Goal: Task Accomplishment & Management: Complete application form

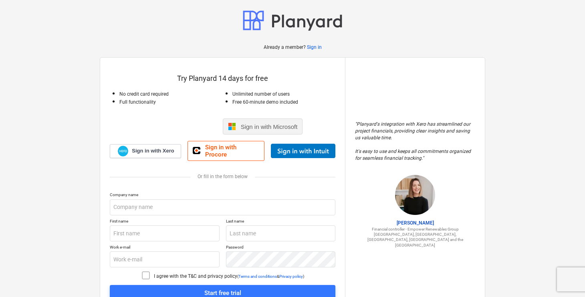
click at [256, 125] on span "Sign in with Microsoft" at bounding box center [269, 126] width 57 height 7
drag, startPoint x: 256, startPoint y: 125, endPoint x: 240, endPoint y: 125, distance: 15.2
click at [241, 125] on span "Sign in with Microsoft" at bounding box center [269, 126] width 57 height 7
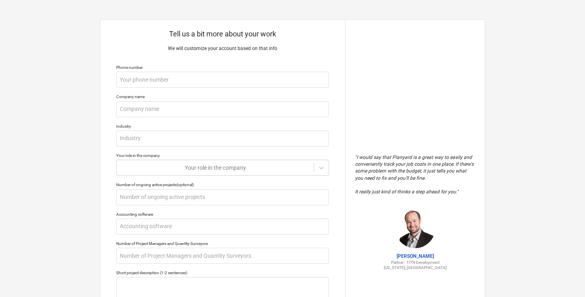
click at [272, 92] on div "Tell us a bit more about your work We will customize your account based on that…" at bounding box center [222, 213] width 245 height 386
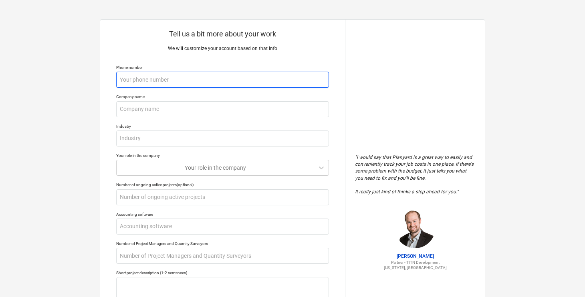
click at [272, 78] on input "text" at bounding box center [222, 80] width 213 height 16
click at [268, 84] on input "text" at bounding box center [222, 80] width 213 height 16
type textarea "x"
type input "9"
type textarea "x"
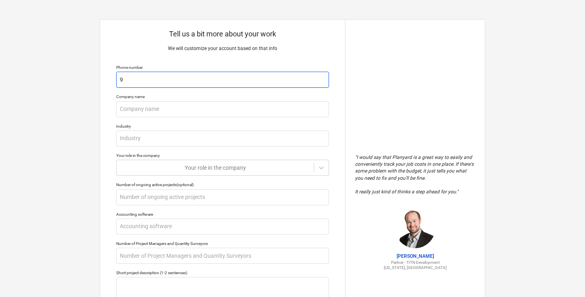
type input "98"
type textarea "x"
type input "989"
type textarea "x"
type input "9898"
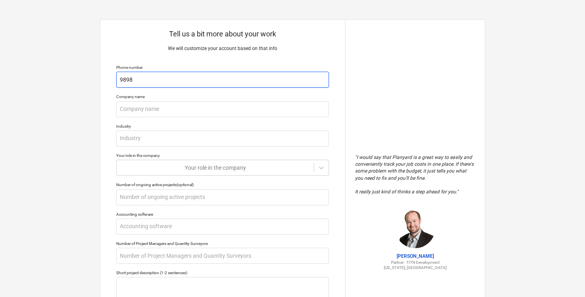
type textarea "x"
type input "98987"
type textarea "x"
type input "989876"
type textarea "x"
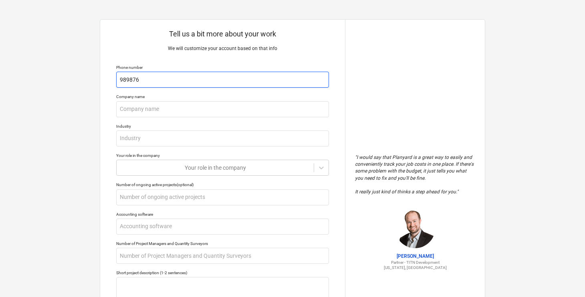
type input "9898767"
type textarea "x"
type input "98987676"
type textarea "x"
type input "989876765"
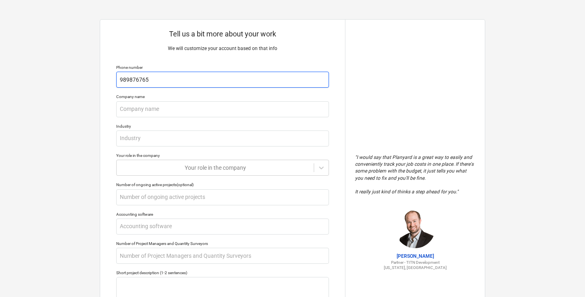
type textarea "x"
type input "9898767654"
type textarea "x"
type input "98987676545"
type textarea "x"
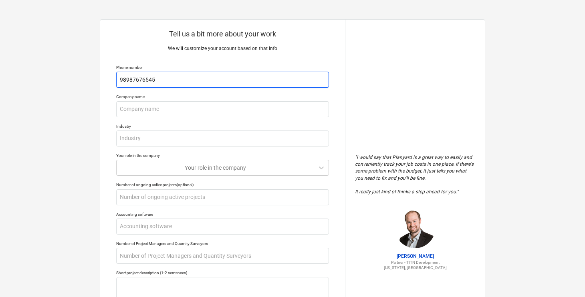
type input "989876765454"
drag, startPoint x: 151, startPoint y: 79, endPoint x: 182, endPoint y: 77, distance: 31.7
click at [179, 78] on input "989876765454" at bounding box center [222, 80] width 213 height 16
type textarea "x"
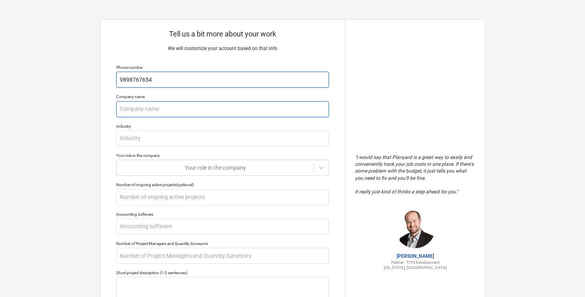
type input "9898767654"
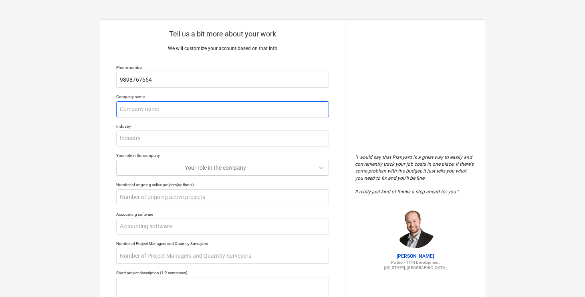
click at [159, 109] on input "text" at bounding box center [222, 109] width 213 height 16
type textarea "x"
type input "a"
type textarea "x"
type input "as"
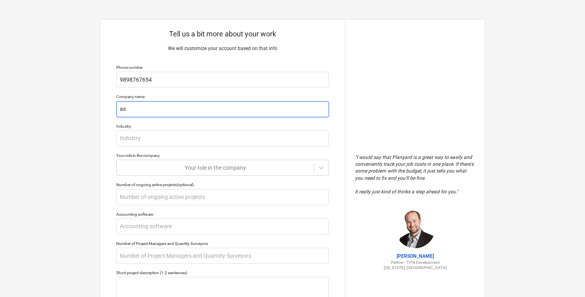
type textarea "x"
type input "asb"
type textarea "x"
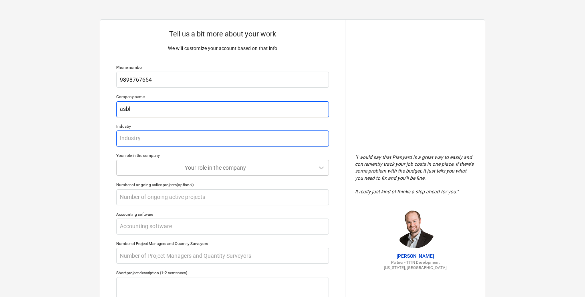
type input "asbl"
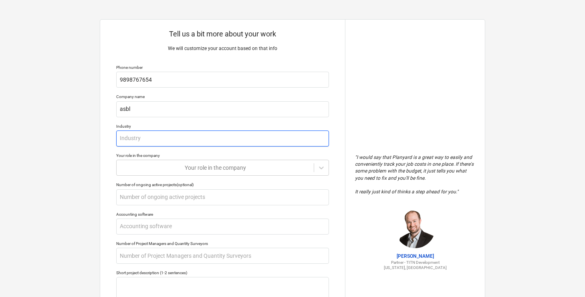
click at [160, 135] on input "text" at bounding box center [222, 139] width 213 height 16
type textarea "x"
type input "c"
type textarea "x"
type input "ci"
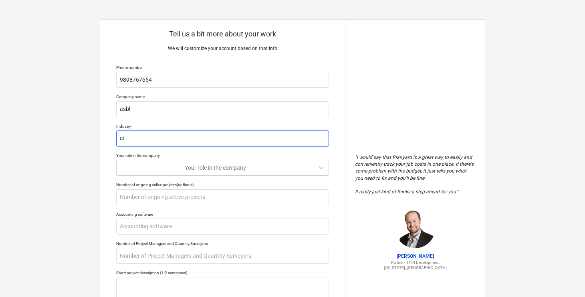
type textarea "x"
type input "civ"
type textarea "x"
type input "civi"
type textarea "x"
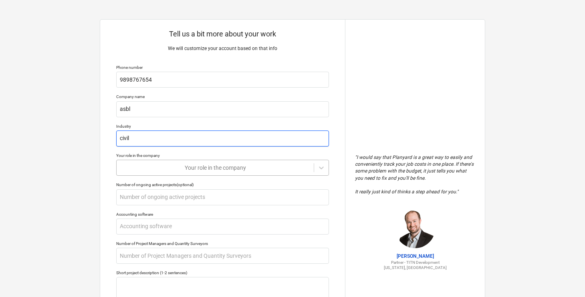
type input "civil"
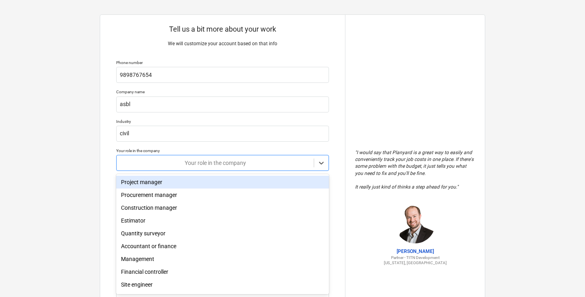
click at [159, 169] on div "Your role in the company" at bounding box center [222, 163] width 213 height 16
click at [170, 181] on div "Project manager" at bounding box center [222, 181] width 213 height 13
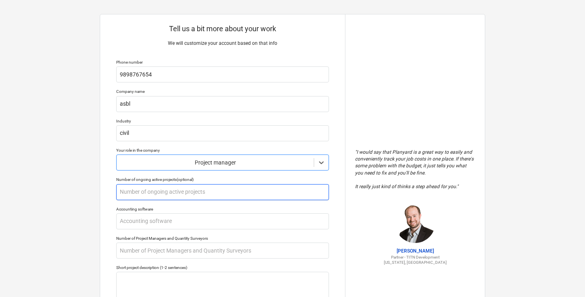
click at [169, 194] on input "text" at bounding box center [222, 192] width 213 height 16
type textarea "x"
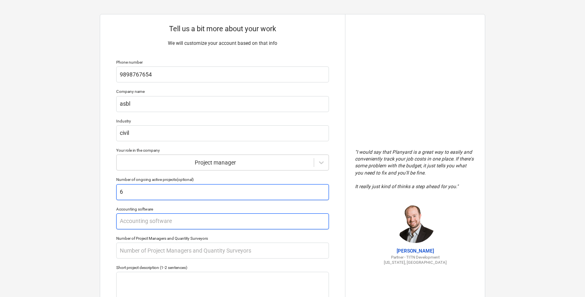
type input "6"
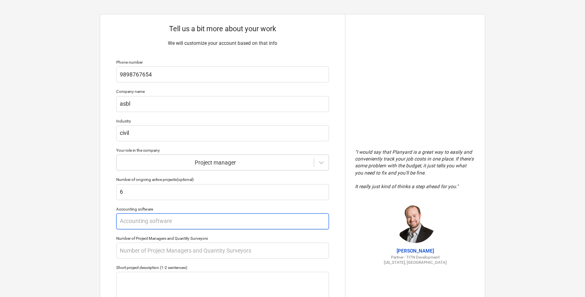
click at [155, 225] on input "text" at bounding box center [222, 222] width 213 height 16
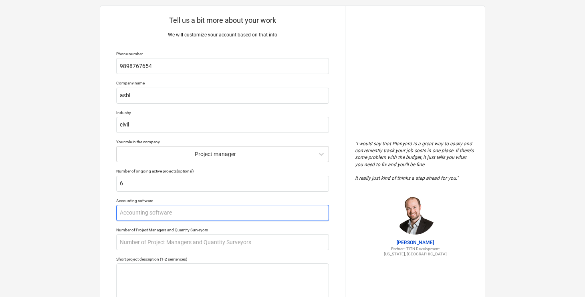
scroll to position [16, 0]
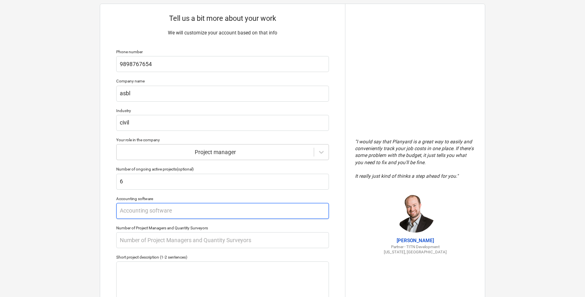
type textarea "x"
type input "e"
type textarea "x"
type input "ex"
type textarea "x"
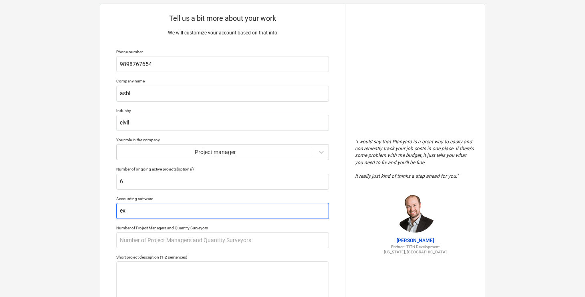
type input "exc"
type textarea "x"
type input "exce"
type textarea "x"
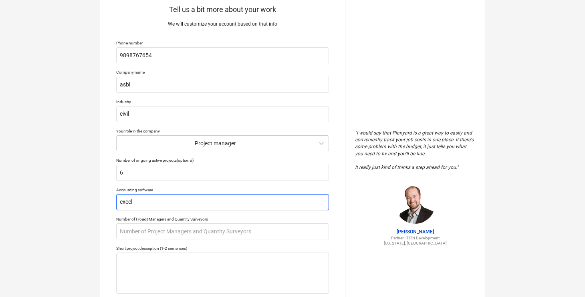
scroll to position [28, 0]
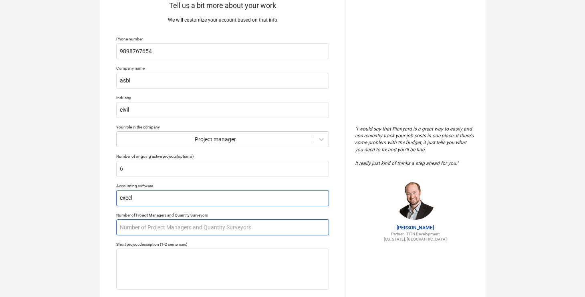
type input "excel"
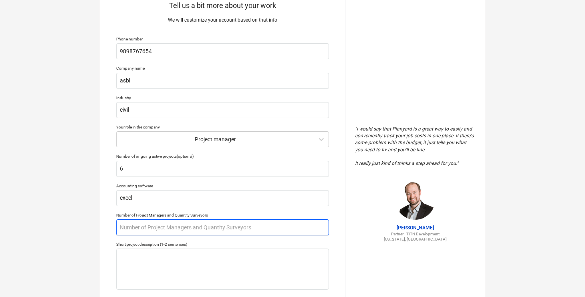
click at [162, 234] on input "text" at bounding box center [222, 228] width 213 height 16
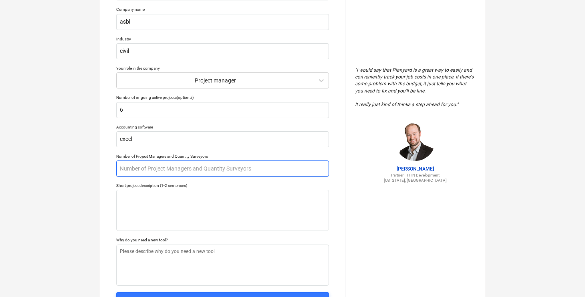
scroll to position [90, 0]
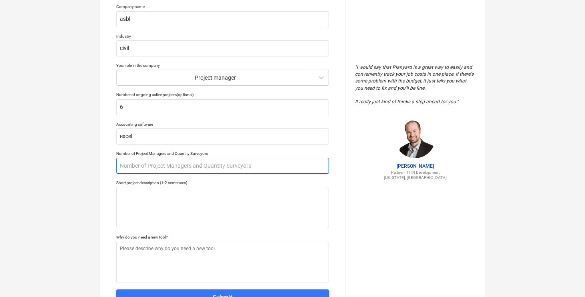
type textarea "x"
type input "4"
type textarea "x"
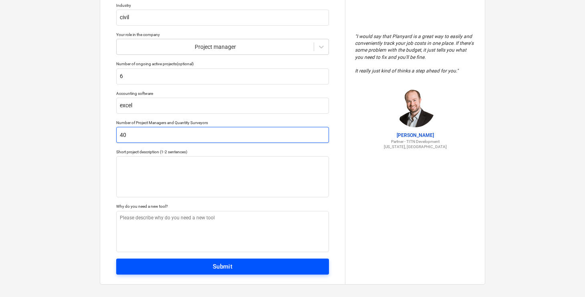
type input "40"
click at [166, 260] on button "Submit" at bounding box center [222, 267] width 213 height 16
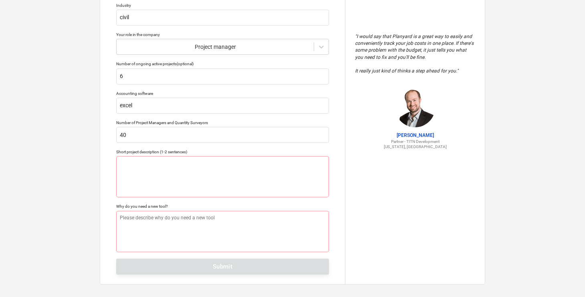
click at [166, 266] on div "Tell us a bit more about your work We will customize your account based on that…" at bounding box center [222, 92] width 245 height 386
click at [177, 141] on input "40" at bounding box center [222, 135] width 213 height 16
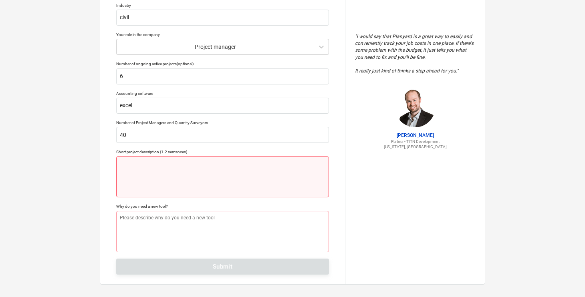
click at [166, 174] on textarea at bounding box center [222, 176] width 213 height 41
type textarea "x"
type textarea "a"
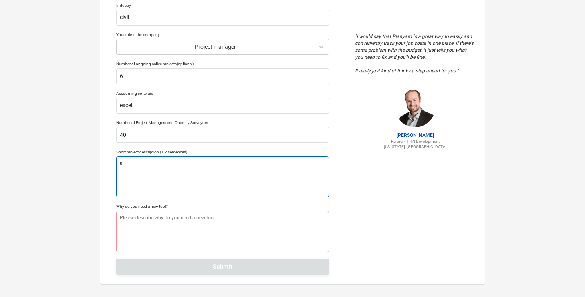
type textarea "x"
type textarea "as"
type textarea "x"
type textarea "asb"
type textarea "x"
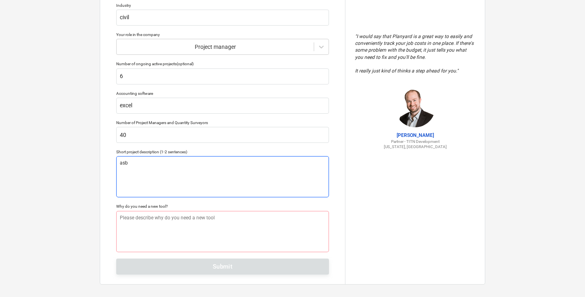
type textarea "asbl"
type textarea "x"
type textarea "asbl"
type textarea "x"
type textarea "asbl l"
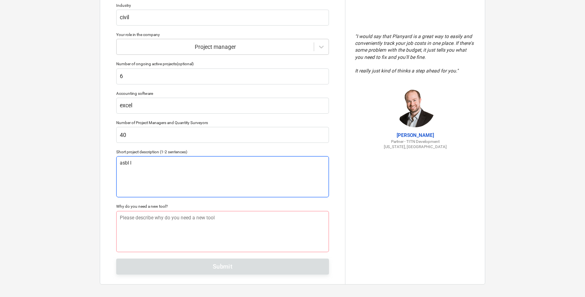
type textarea "x"
type textarea "asbl lo"
type textarea "x"
type textarea "asbl lof"
type textarea "x"
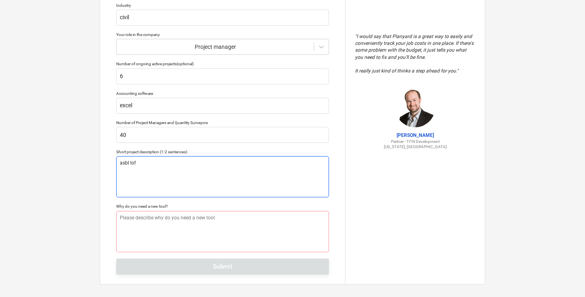
type textarea "asbl loft"
type textarea "x"
type textarea "asbl loft"
type textarea "x"
type textarea "asbl loft ,"
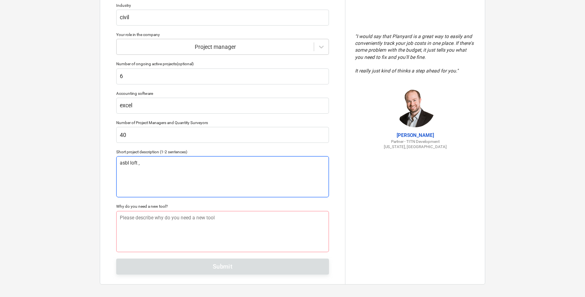
type textarea "x"
type textarea "asbl loft ,"
type textarea "x"
type textarea "asbl loft , s"
type textarea "x"
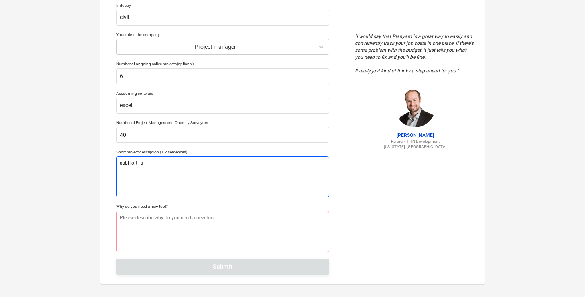
type textarea "asbl loft , sc"
type textarea "x"
type textarea "asbl loft , scr"
type textarea "x"
type textarea "asbl loft , scru"
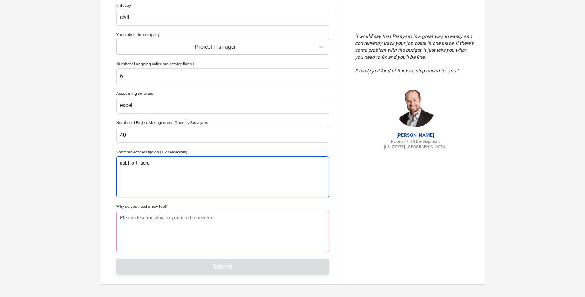
type textarea "x"
type textarea "asbl loft , scrum"
type textarea "x"
type textarea "asbl loft , scrum"
type textarea "x"
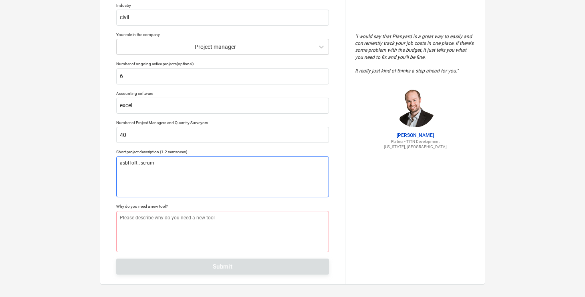
type textarea "asbl loft , scrum ,"
type textarea "x"
type textarea "asbl loft , scrum ,"
type textarea "x"
type textarea "asbl loft , scrum , s"
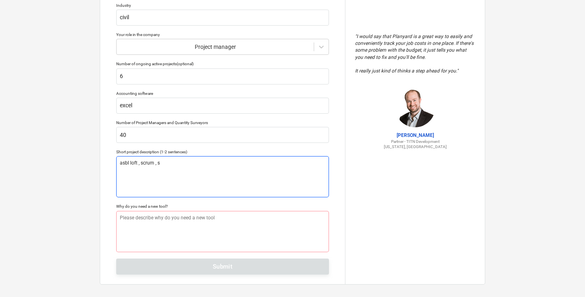
type textarea "x"
type textarea "asbl loft , scrum , sp"
type textarea "x"
type textarea "asbl loft , scrum , spe"
type textarea "x"
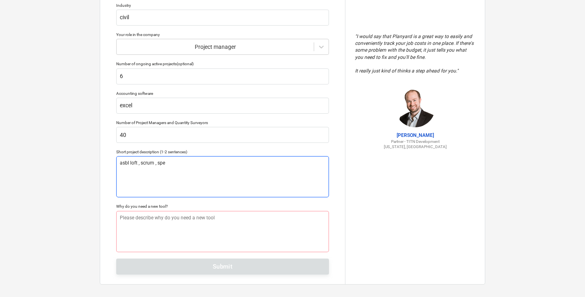
type textarea "asbl loft , scrum , spec"
type textarea "x"
type textarea "asbl loft , scrum , spect"
type textarea "x"
type textarea "asbl loft , scrum , spectr"
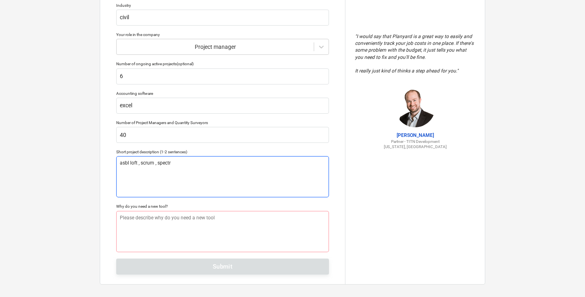
type textarea "x"
type textarea "asbl loft , scrum , spectra"
type textarea "x"
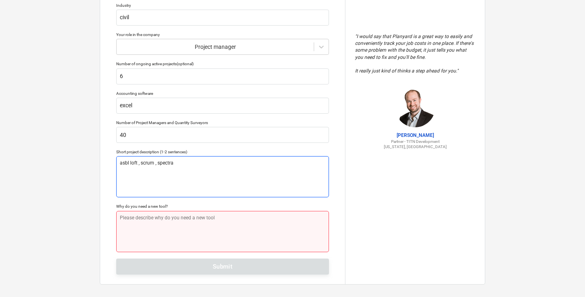
type textarea "asbl loft , scrum , spectra"
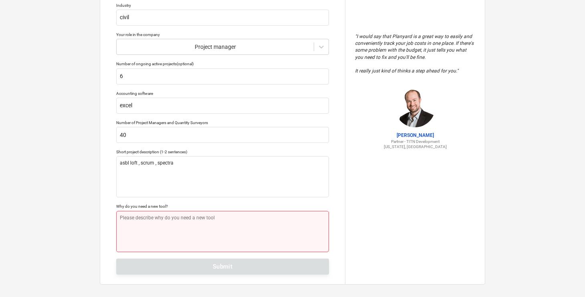
click at [143, 227] on textarea at bounding box center [222, 231] width 213 height 41
drag, startPoint x: 143, startPoint y: 227, endPoint x: 171, endPoint y: 203, distance: 36.3
click at [146, 225] on textarea at bounding box center [222, 231] width 213 height 41
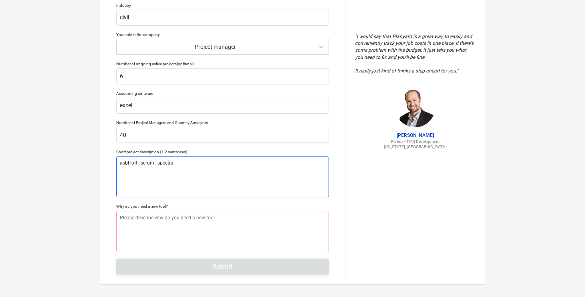
click at [179, 179] on textarea "asbl loft , scrum , spectra" at bounding box center [222, 176] width 213 height 41
drag, startPoint x: 190, startPoint y: 169, endPoint x: 95, endPoint y: 161, distance: 95.2
click at [95, 163] on div "Tell us a bit more about your work We will customize your account based on that…" at bounding box center [292, 91] width 585 height 425
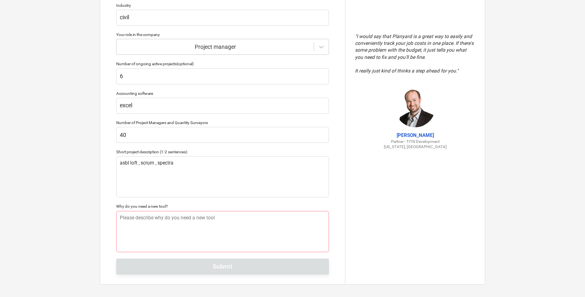
click at [128, 208] on div "Why do you need a new tool?" at bounding box center [222, 206] width 213 height 5
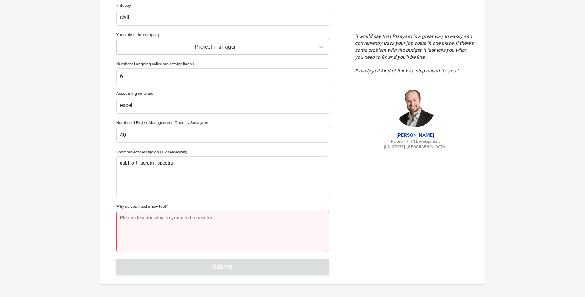
click at [128, 230] on textarea at bounding box center [222, 231] width 213 height 41
type textarea "x"
type textarea "f"
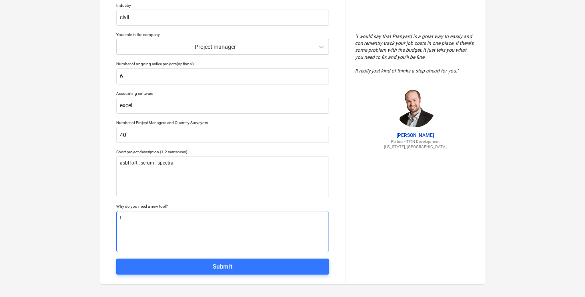
type textarea "x"
type textarea "fo"
type textarea "x"
type textarea "for"
type textarea "x"
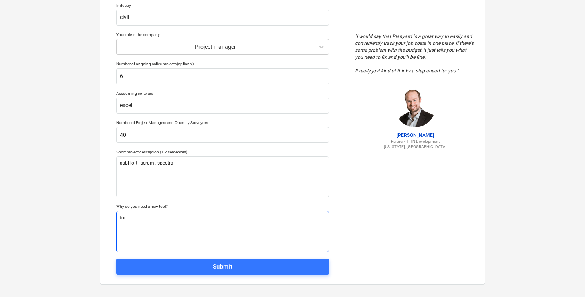
type textarea "for"
type textarea "x"
type textarea "for m"
type textarea "x"
type textarea "for ma"
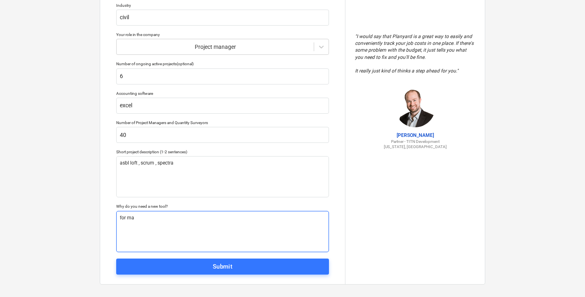
type textarea "x"
type textarea "for mak"
type textarea "x"
type textarea "for [PERSON_NAME]"
type textarea "x"
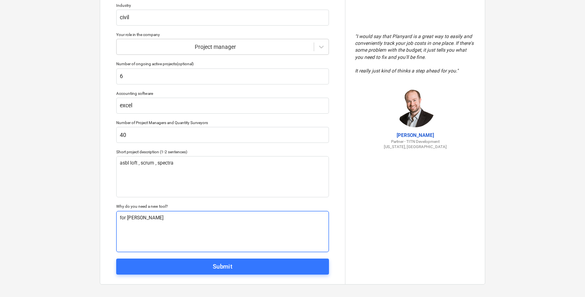
type textarea "for makin"
type textarea "x"
type textarea "for making"
type textarea "x"
type textarea "for making"
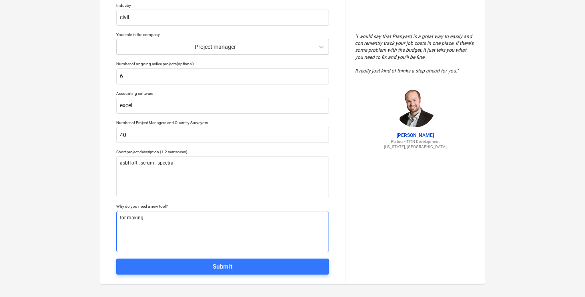
type textarea "x"
type textarea "for making b"
type textarea "x"
type textarea "for making bu"
type textarea "x"
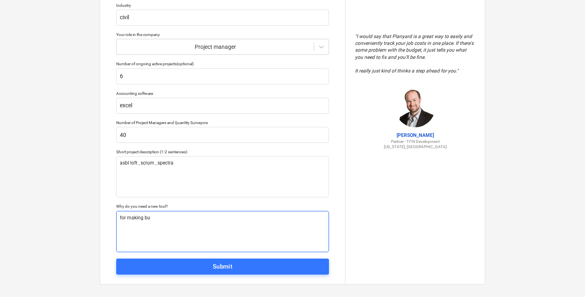
type textarea "for making bud"
type textarea "x"
type textarea "for making budg"
type textarea "x"
type textarea "for making budge"
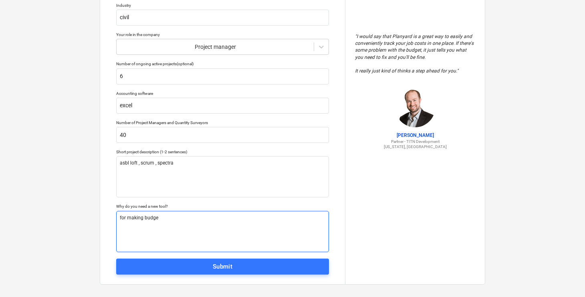
type textarea "x"
type textarea "for making budget"
type textarea "x"
type textarea "for making budget"
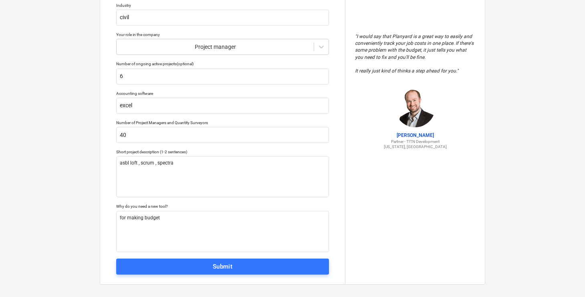
click at [204, 256] on div "Tell us a bit more about your work We will customize your account based on that…" at bounding box center [222, 92] width 245 height 386
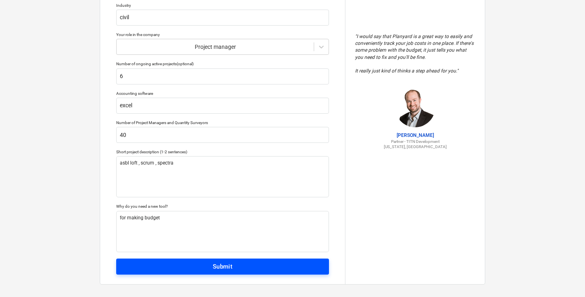
click at [204, 259] on button "Submit" at bounding box center [222, 267] width 213 height 16
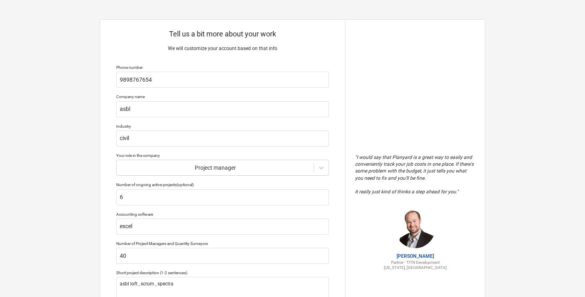
type textarea "x"
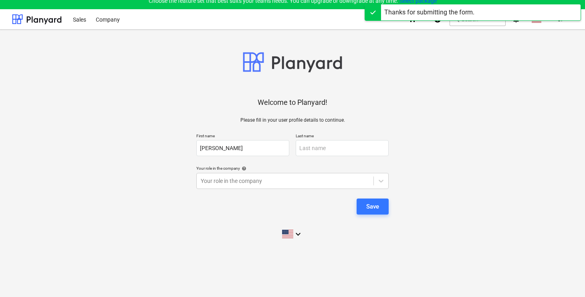
scroll to position [6, 0]
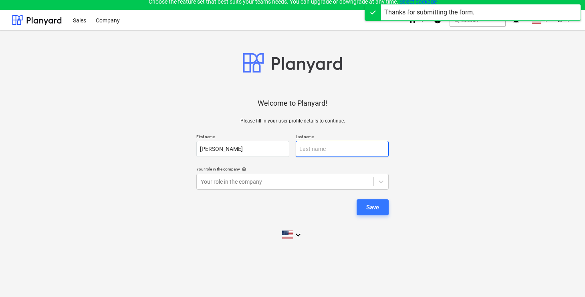
click at [342, 147] on input "text" at bounding box center [342, 149] width 93 height 16
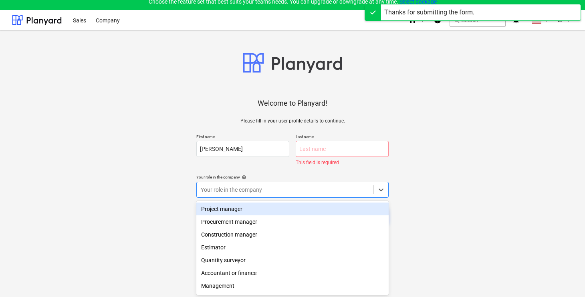
click at [299, 186] on div at bounding box center [285, 190] width 169 height 8
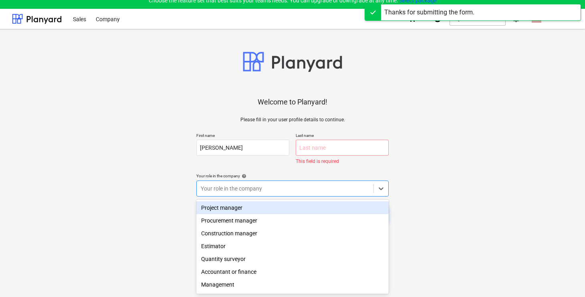
click at [278, 205] on div "Project manager" at bounding box center [292, 208] width 192 height 13
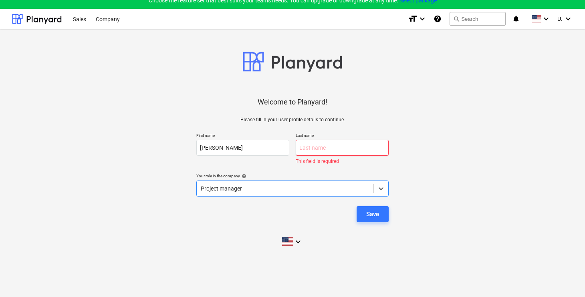
click at [323, 150] on input "text" at bounding box center [342, 148] width 93 height 16
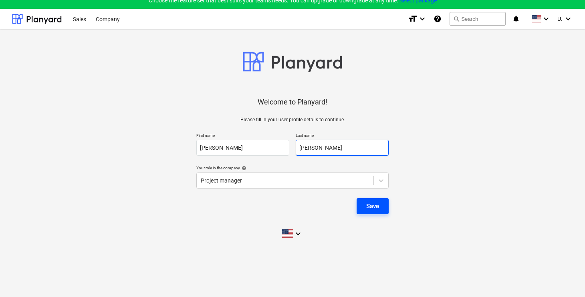
type input "[PERSON_NAME]"
click at [370, 207] on div "Save" at bounding box center [372, 206] width 13 height 10
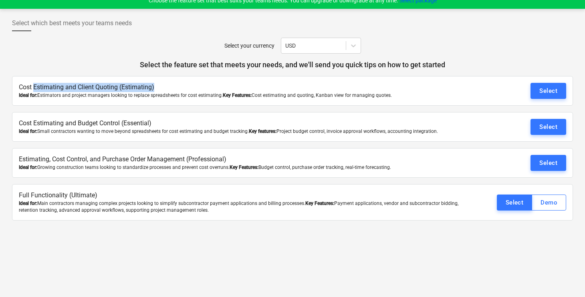
drag, startPoint x: 35, startPoint y: 88, endPoint x: 184, endPoint y: 88, distance: 149.4
click at [182, 88] on p "Cost Estimating and Client Quoting (Estimating)" at bounding box center [247, 87] width 456 height 9
click at [184, 88] on p "Cost Estimating and Client Quoting (Estimating)" at bounding box center [247, 87] width 456 height 9
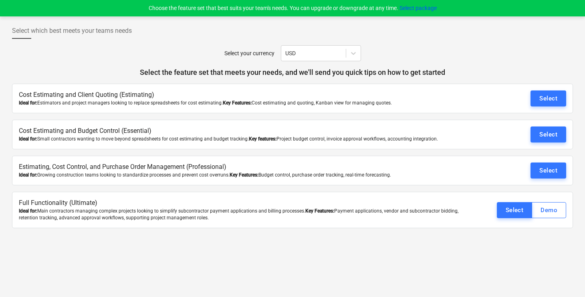
click at [256, 254] on div "Select which best meets your teams needs Select your currency USD Select the fe…" at bounding box center [292, 156] width 585 height 281
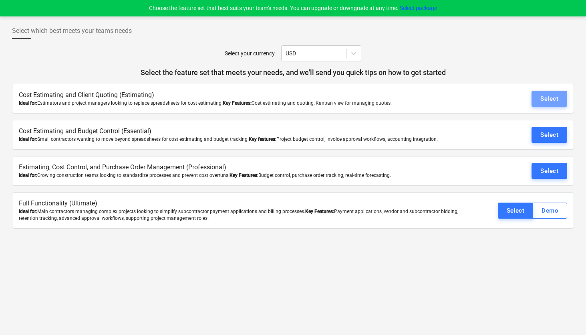
drag, startPoint x: 548, startPoint y: 102, endPoint x: 496, endPoint y: 105, distance: 51.7
click at [543, 104] on button "Select" at bounding box center [550, 99] width 36 height 16
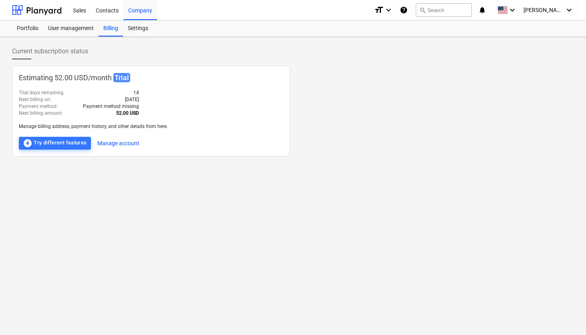
click at [97, 174] on div "Current subscription status Estimating 52.00 USD / month Trial Trial days remai…" at bounding box center [293, 186] width 586 height 298
click at [60, 140] on div "offline_bolt Try different features" at bounding box center [55, 143] width 64 height 10
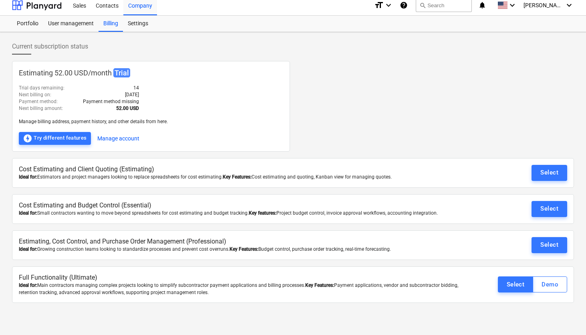
scroll to position [6, 0]
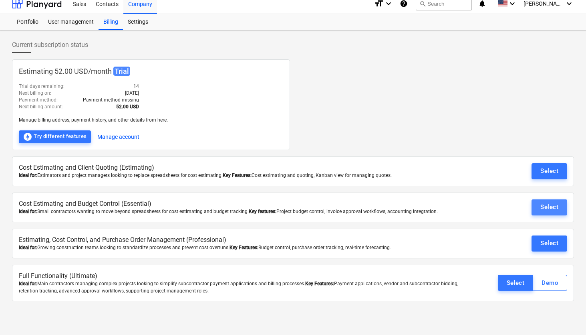
click at [537, 205] on button "Select" at bounding box center [550, 207] width 36 height 16
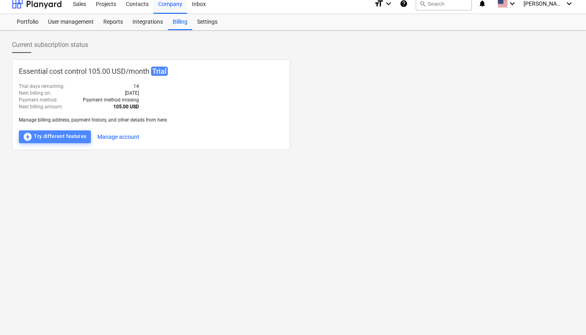
click at [58, 132] on div "offline_bolt Try different features" at bounding box center [55, 137] width 64 height 10
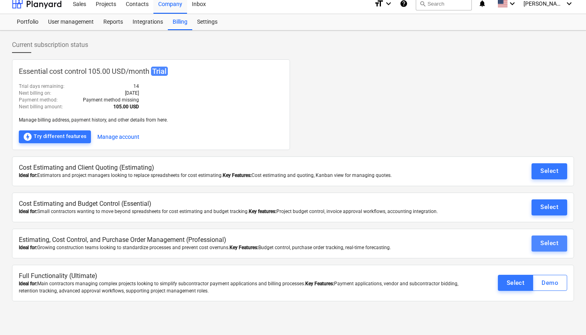
click at [551, 238] on div "Select" at bounding box center [549, 243] width 18 height 10
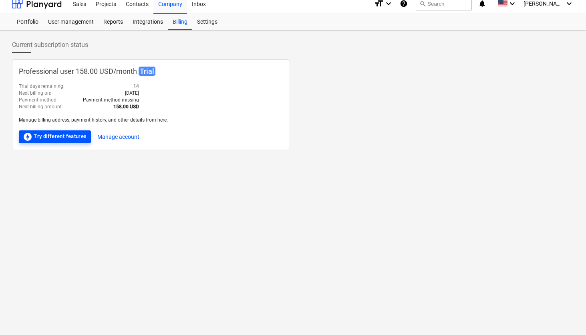
click at [80, 134] on div "offline_bolt Try different features" at bounding box center [55, 137] width 64 height 10
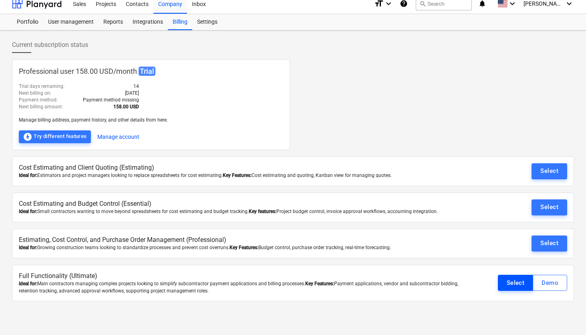
click at [516, 288] on button "Select" at bounding box center [516, 282] width 36 height 16
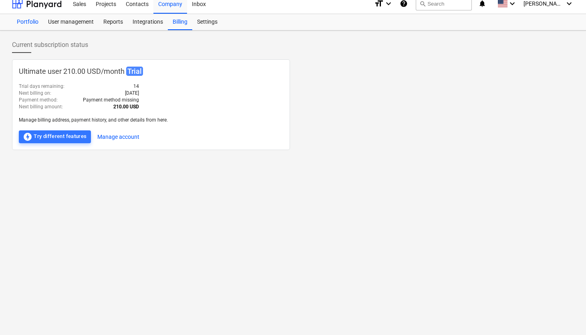
click at [30, 17] on div "Portfolio" at bounding box center [27, 22] width 31 height 16
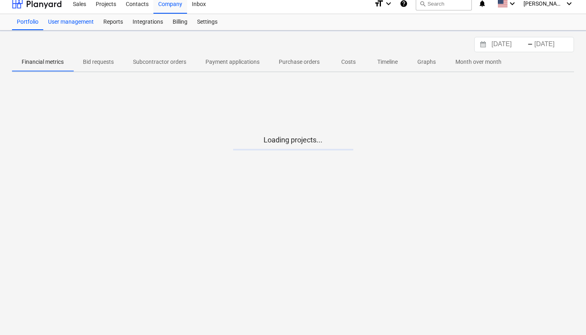
click at [71, 22] on div "User management" at bounding box center [70, 22] width 55 height 16
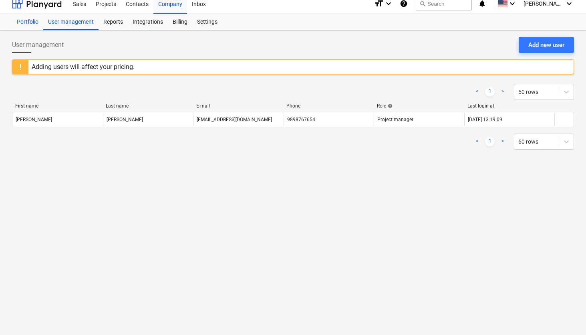
click at [26, 27] on div "Portfolio" at bounding box center [27, 22] width 31 height 16
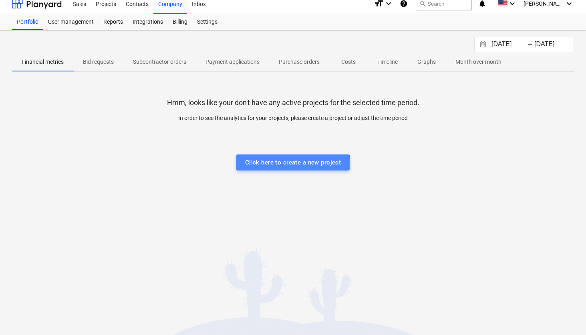
click at [287, 165] on div "Click here to create a new project" at bounding box center [293, 162] width 96 height 10
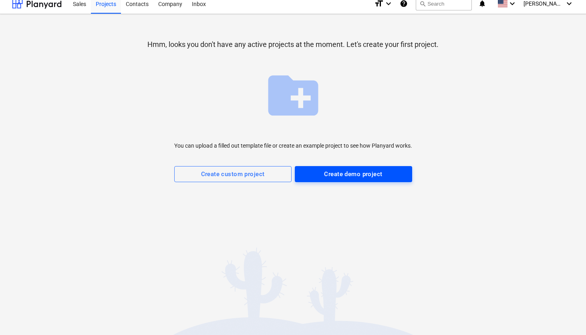
click at [353, 173] on div "Create demo project" at bounding box center [353, 174] width 58 height 10
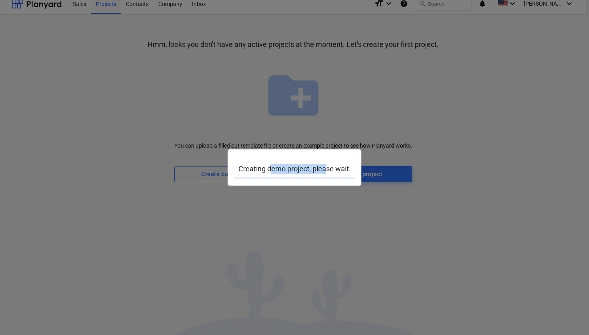
drag, startPoint x: 270, startPoint y: 167, endPoint x: 343, endPoint y: 165, distance: 72.9
click at [342, 165] on p "Creating demo project, please wait." at bounding box center [294, 169] width 120 height 10
click at [342, 164] on p "Creating demo project, please wait." at bounding box center [294, 169] width 120 height 10
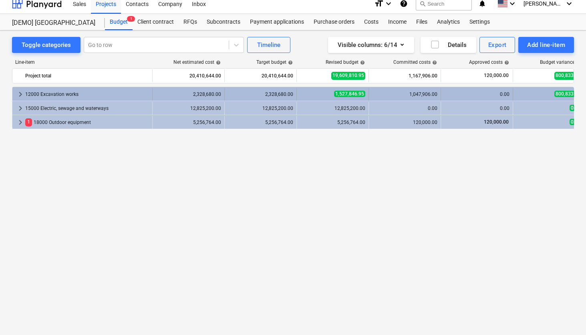
click at [17, 95] on span "keyboard_arrow_right" at bounding box center [21, 94] width 10 height 10
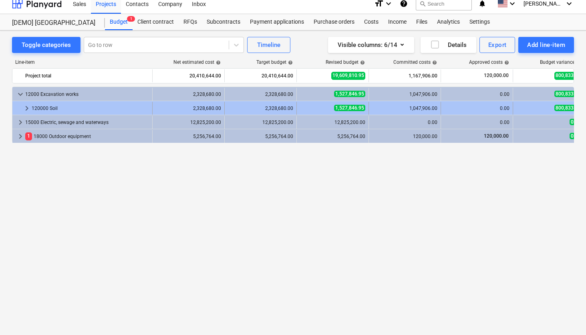
click at [49, 109] on div "120000 Soil" at bounding box center [90, 108] width 117 height 13
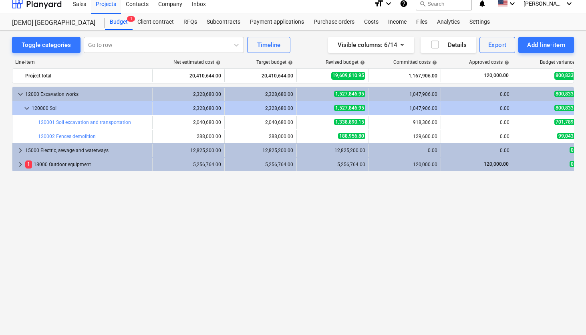
drag, startPoint x: 260, startPoint y: 58, endPoint x: 280, endPoint y: 58, distance: 19.2
click at [274, 58] on div "Line-item Net estimated cost help Target budget help Revised budget help Commit…" at bounding box center [293, 179] width 562 height 252
click at [280, 58] on div "Line-item Net estimated cost help Target budget help Revised budget help Commit…" at bounding box center [293, 179] width 562 height 252
drag, startPoint x: 177, startPoint y: 58, endPoint x: 205, endPoint y: 58, distance: 28.0
click at [205, 58] on div "Line-item Net estimated cost help Target budget help Revised budget help Commit…" at bounding box center [293, 179] width 562 height 252
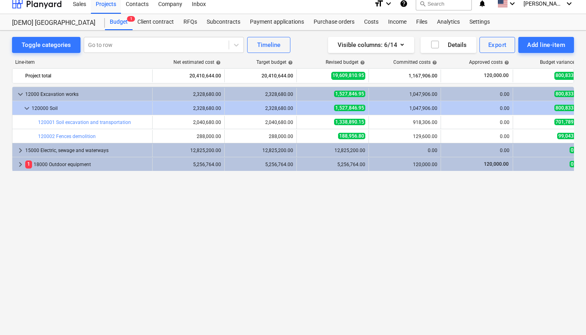
click at [205, 58] on div "Line-item Net estimated cost help Target budget help Revised budget help Commit…" at bounding box center [293, 179] width 562 height 252
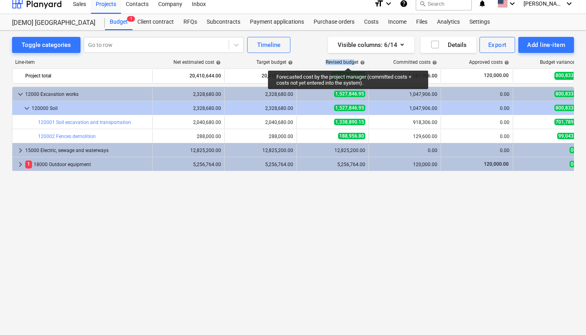
drag, startPoint x: 324, startPoint y: 60, endPoint x: 355, endPoint y: 60, distance: 31.2
click at [355, 60] on div "Revised budget help" at bounding box center [332, 62] width 72 height 6
click at [355, 60] on div "Revised budget help" at bounding box center [345, 62] width 39 height 6
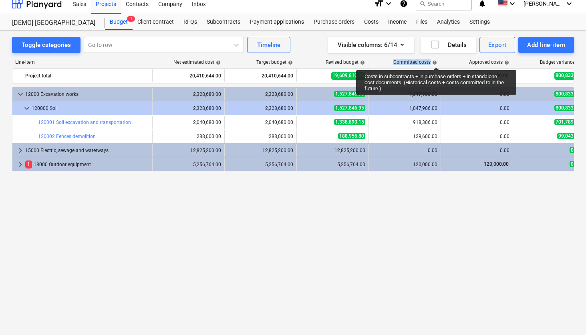
drag, startPoint x: 394, startPoint y: 60, endPoint x: 436, endPoint y: 60, distance: 42.1
click at [436, 60] on div "Committed costs help" at bounding box center [415, 62] width 44 height 6
click at [436, 60] on span "help" at bounding box center [434, 62] width 6 height 5
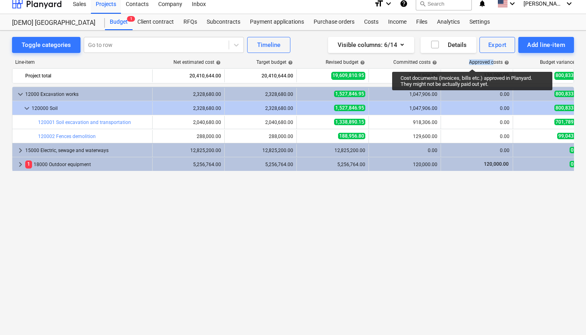
drag, startPoint x: 469, startPoint y: 62, endPoint x: 495, endPoint y: 62, distance: 26.0
click at [495, 62] on div "Approved costs help" at bounding box center [477, 62] width 72 height 6
click at [495, 62] on div "Approved costs help" at bounding box center [489, 62] width 40 height 6
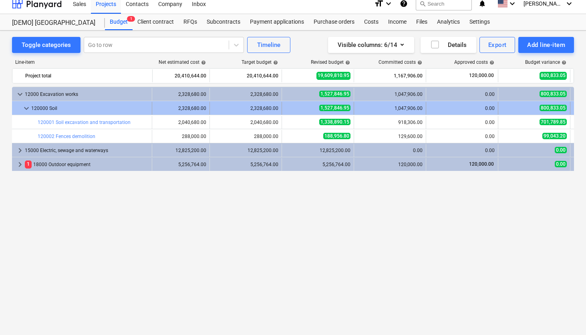
scroll to position [0, 32]
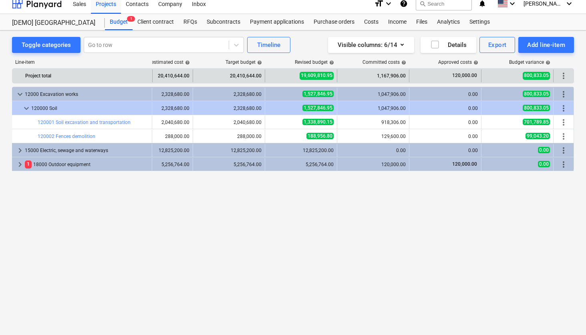
click at [569, 76] on div "more_vert" at bounding box center [564, 75] width 14 height 13
click at [567, 76] on span "more_vert" at bounding box center [564, 76] width 10 height 10
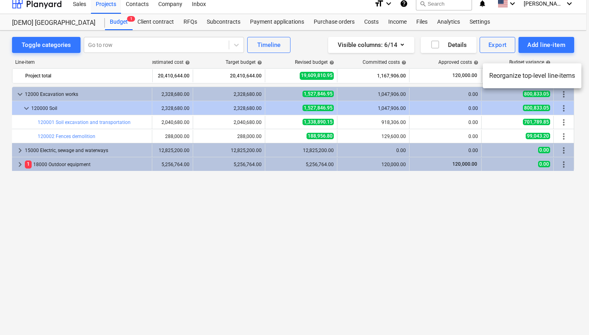
click at [375, 234] on div at bounding box center [294, 167] width 589 height 335
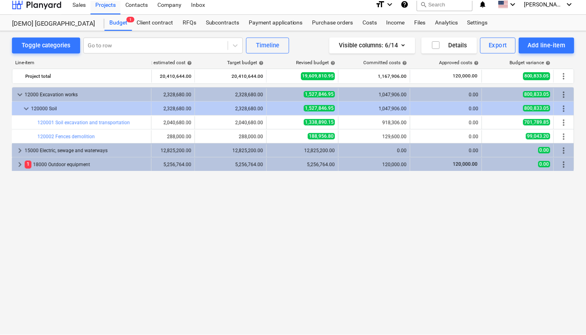
scroll to position [0, 28]
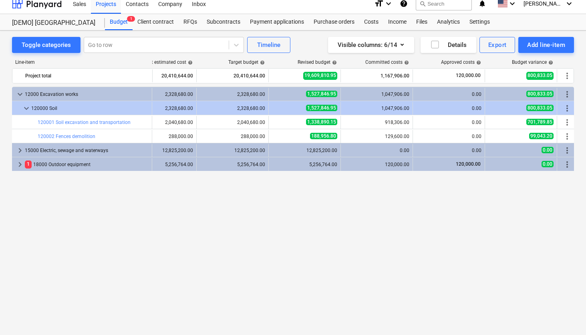
click at [149, 30] on div "Toggle categories Go to row Timeline Visible columns : 6/14 Details Export Add …" at bounding box center [293, 170] width 586 height 280
click at [149, 30] on div "[DEMO] Stone Road House Budget 1 Client contract RFQs Subcontracts Payment appl…" at bounding box center [293, 22] width 586 height 16
click at [162, 24] on div "Client contract" at bounding box center [156, 22] width 46 height 16
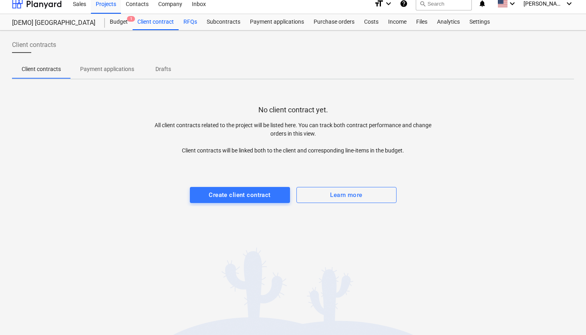
click at [195, 23] on div "RFQs" at bounding box center [190, 22] width 23 height 16
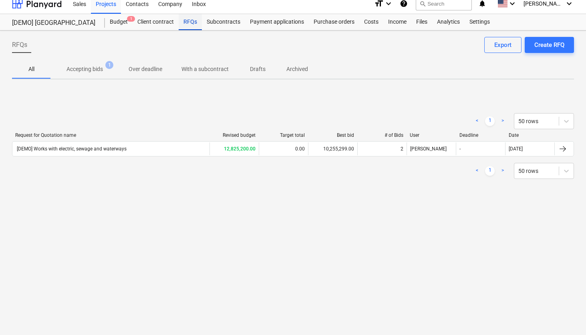
click at [195, 23] on div "RFQs" at bounding box center [190, 22] width 23 height 16
click at [228, 22] on div "Subcontracts" at bounding box center [223, 22] width 43 height 16
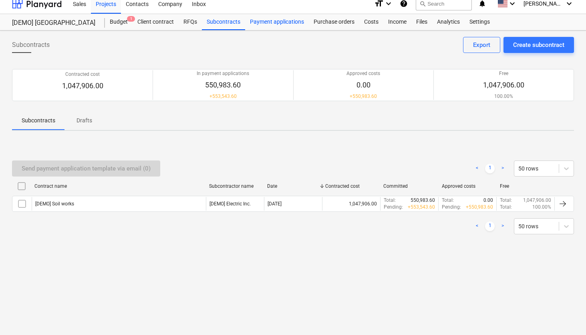
click at [268, 23] on div "Payment applications" at bounding box center [277, 22] width 64 height 16
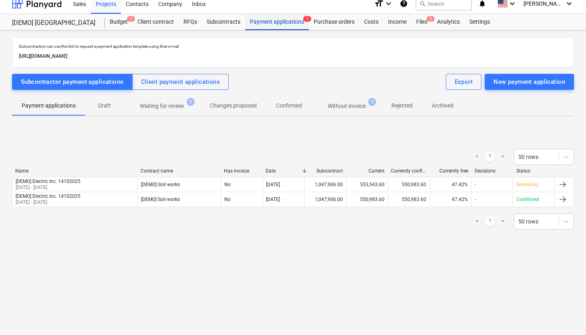
click at [306, 22] on div "Payment applications 1" at bounding box center [277, 22] width 64 height 16
click at [321, 22] on div "Purchase orders" at bounding box center [334, 22] width 50 height 16
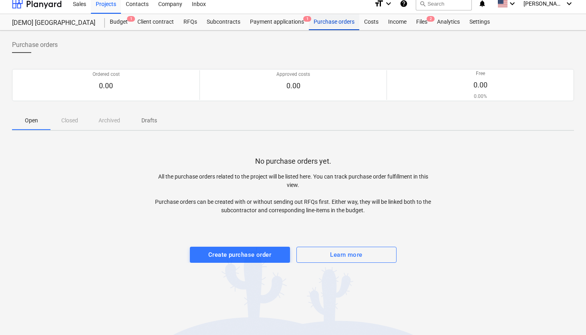
click at [350, 23] on div "Purchase orders" at bounding box center [334, 22] width 50 height 16
click at [367, 23] on div "Costs" at bounding box center [371, 22] width 24 height 16
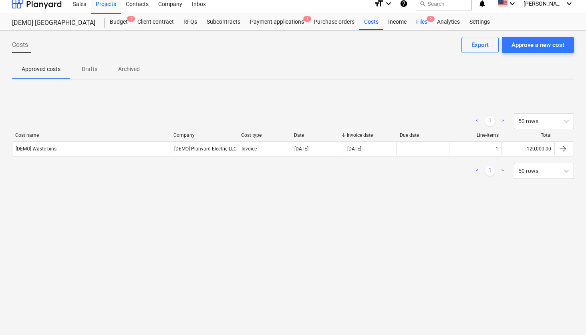
click at [414, 24] on div "Files 2" at bounding box center [421, 22] width 21 height 16
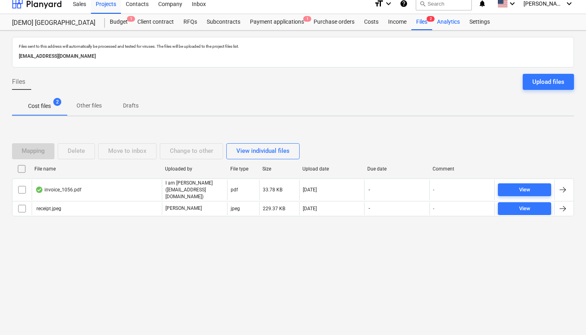
click at [440, 24] on div "Analytics" at bounding box center [448, 22] width 32 height 16
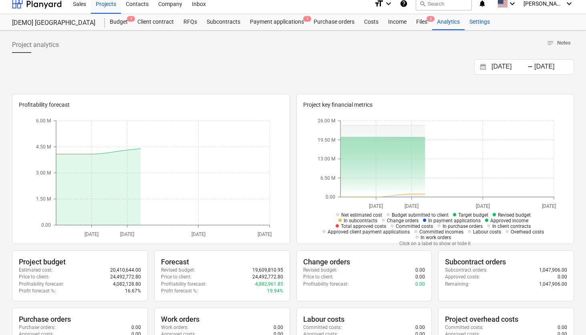
click at [476, 19] on div "Settings" at bounding box center [480, 22] width 30 height 16
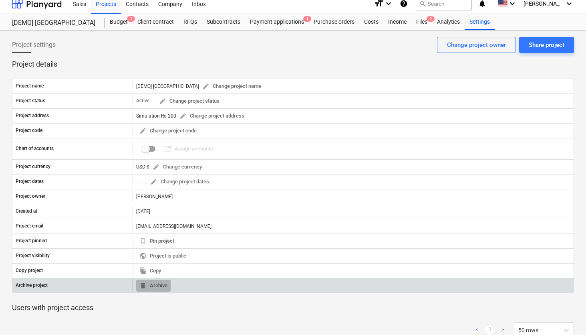
click at [168, 288] on button "delete Archive" at bounding box center [153, 285] width 34 height 12
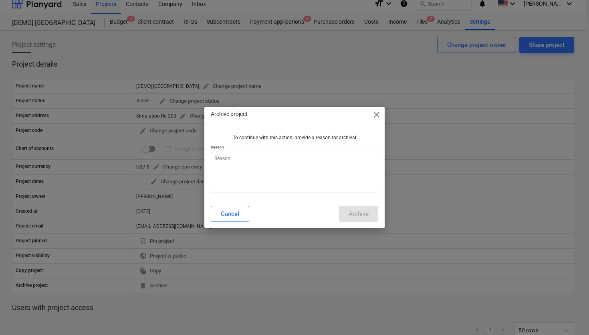
click at [379, 114] on span "close" at bounding box center [377, 115] width 10 height 10
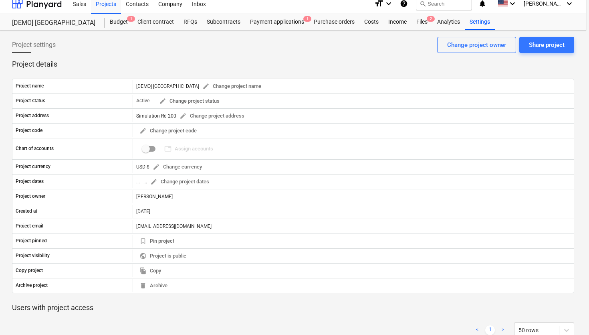
type textarea "x"
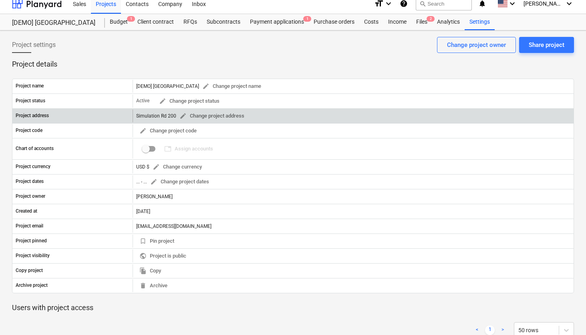
click at [348, 121] on div "Simulation Rd 200 edit Change project address" at bounding box center [353, 115] width 441 height 13
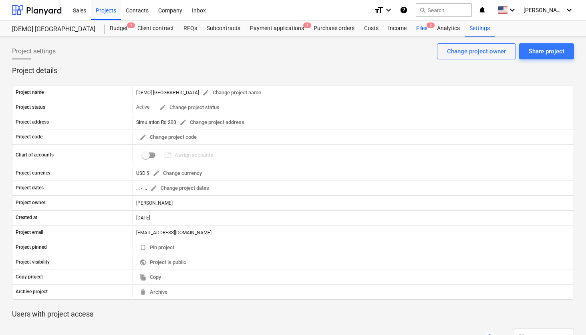
click at [414, 33] on div "Files 2" at bounding box center [421, 28] width 21 height 16
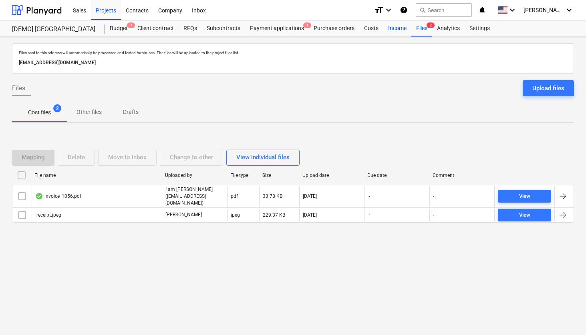
click at [397, 34] on div "Income" at bounding box center [397, 28] width 28 height 16
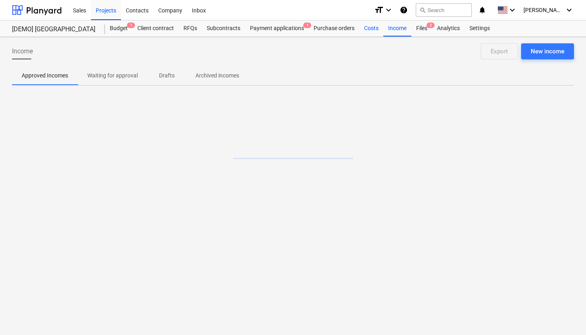
click at [371, 32] on div "Costs" at bounding box center [371, 28] width 24 height 16
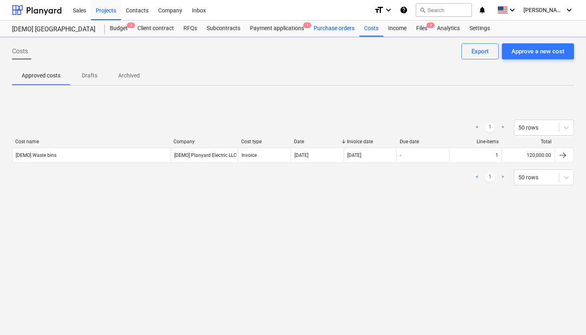
click at [339, 32] on div "Purchase orders" at bounding box center [334, 28] width 50 height 16
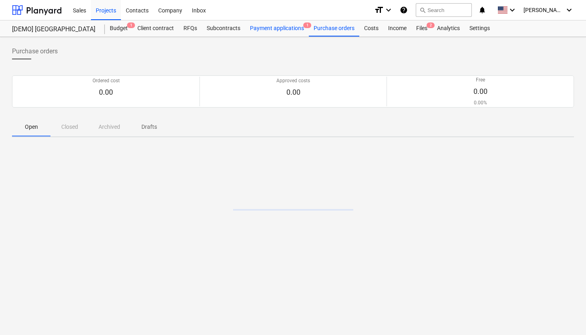
click at [288, 22] on div "Payment applications 1" at bounding box center [277, 28] width 64 height 16
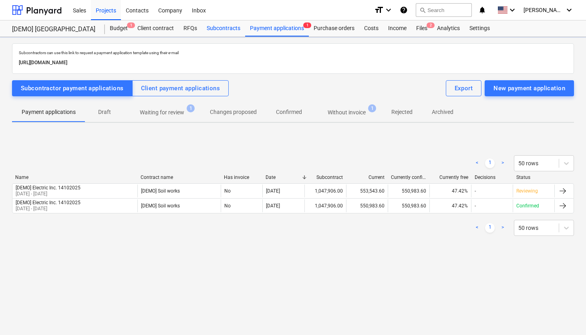
click at [226, 28] on div "Subcontracts" at bounding box center [223, 28] width 43 height 16
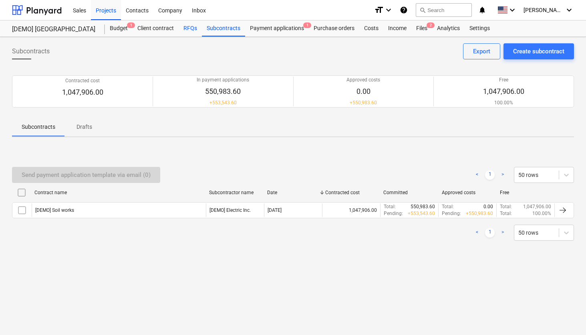
click at [197, 28] on div "RFQs" at bounding box center [190, 28] width 23 height 16
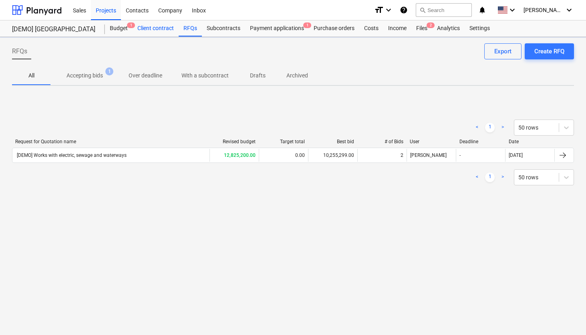
click at [141, 27] on div "Client contract" at bounding box center [156, 28] width 46 height 16
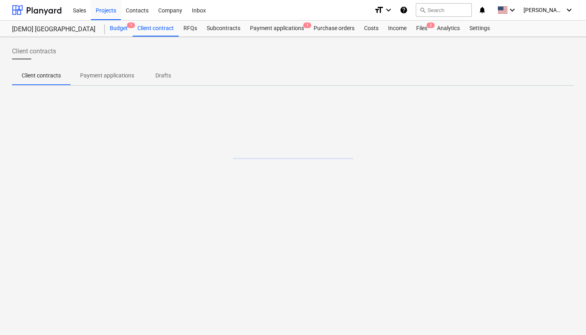
click at [105, 28] on div "Budget 1" at bounding box center [119, 28] width 28 height 16
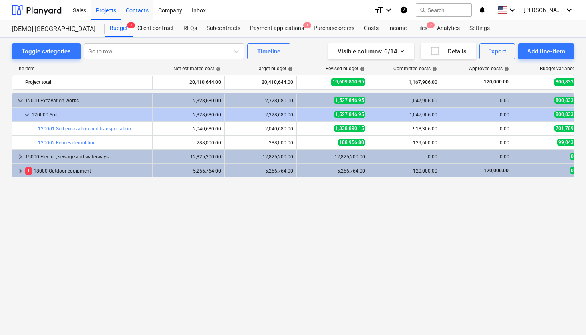
click at [138, 14] on div "Contacts" at bounding box center [137, 10] width 32 height 20
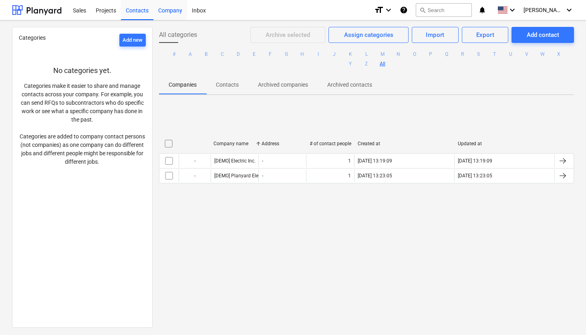
click at [171, 15] on div "Company" at bounding box center [170, 10] width 34 height 20
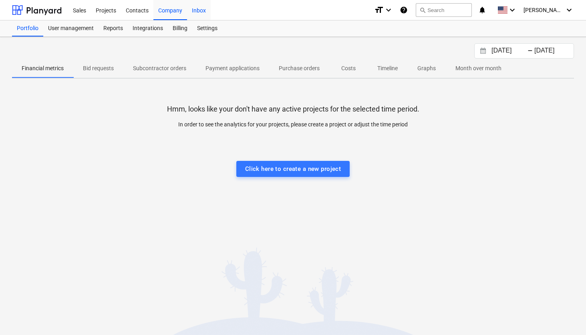
click at [204, 14] on div "Inbox" at bounding box center [199, 10] width 24 height 20
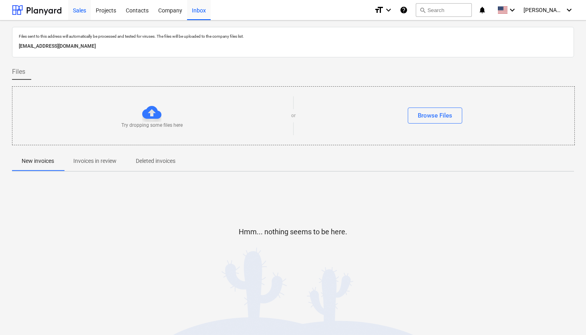
click at [75, 9] on div "Sales" at bounding box center [79, 10] width 23 height 20
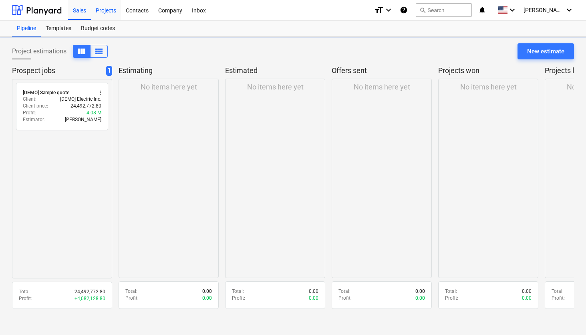
click at [109, 9] on div "Projects" at bounding box center [106, 10] width 30 height 20
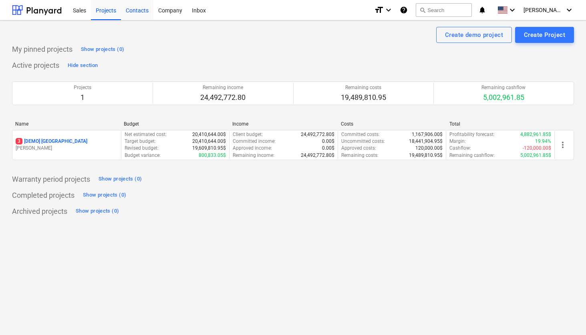
click at [136, 14] on div "Contacts" at bounding box center [137, 10] width 32 height 20
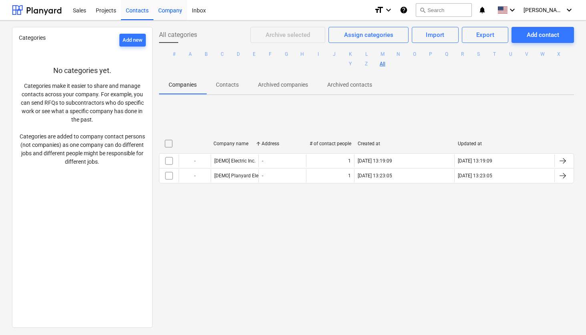
click at [161, 17] on div "Company" at bounding box center [170, 10] width 34 height 20
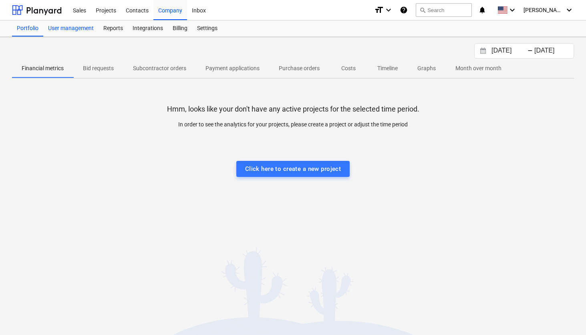
click at [78, 33] on div "User management" at bounding box center [70, 28] width 55 height 16
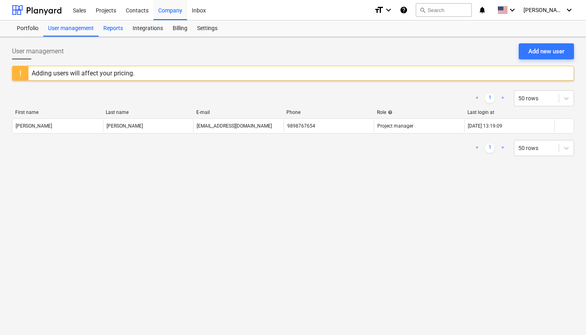
click at [110, 34] on div "Reports" at bounding box center [113, 28] width 29 height 16
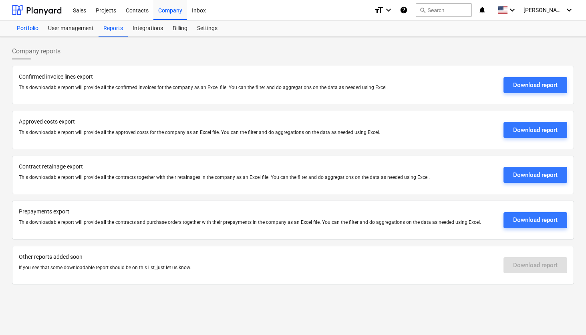
click at [24, 32] on div "Portfolio" at bounding box center [27, 28] width 31 height 16
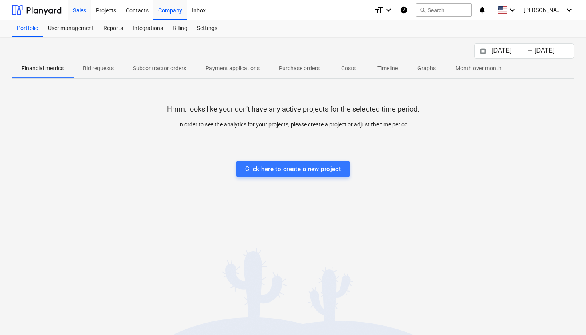
click at [78, 10] on div "Sales" at bounding box center [79, 10] width 23 height 20
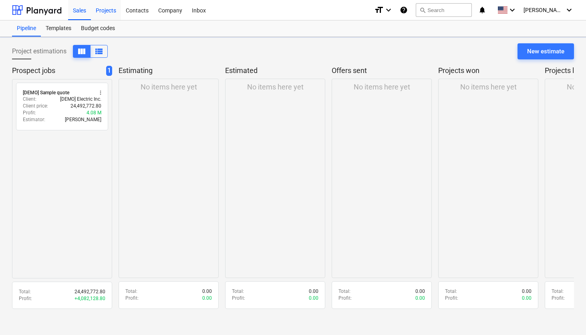
click at [102, 10] on div "Projects" at bounding box center [106, 10] width 30 height 20
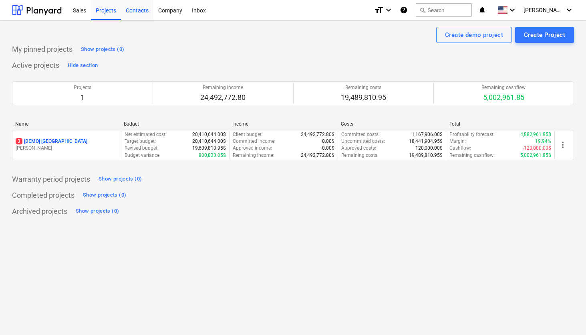
click at [141, 12] on div "Contacts" at bounding box center [137, 10] width 32 height 20
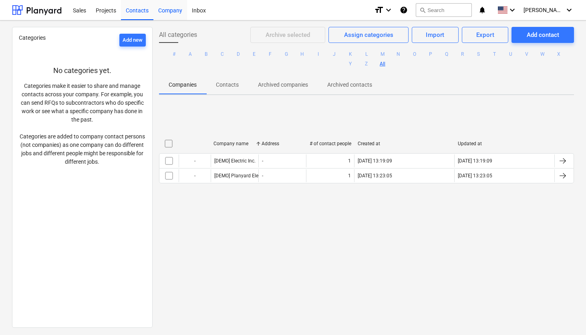
click at [171, 14] on div "Company" at bounding box center [170, 10] width 34 height 20
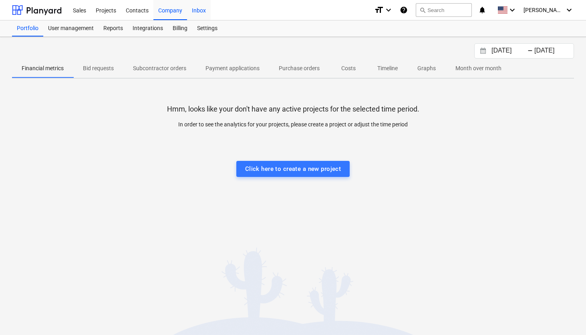
click at [195, 14] on div "Inbox" at bounding box center [199, 10] width 24 height 20
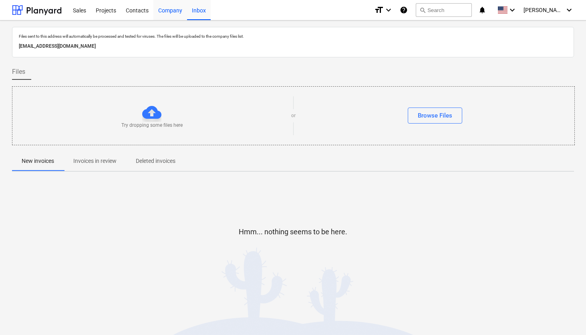
click at [176, 10] on div "Company" at bounding box center [170, 10] width 34 height 20
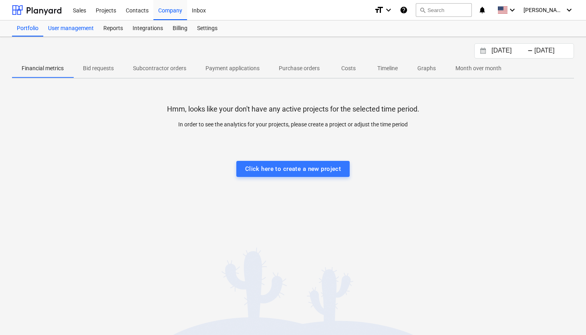
click at [63, 22] on div "User management" at bounding box center [70, 28] width 55 height 16
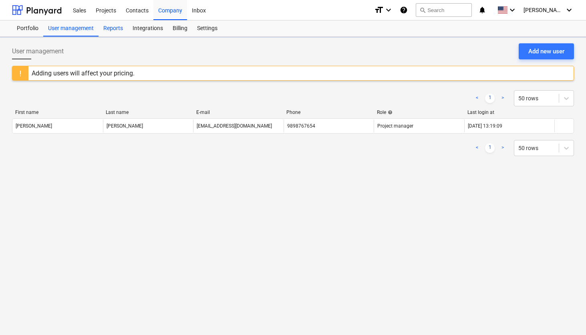
click at [113, 28] on div "Reports" at bounding box center [113, 28] width 29 height 16
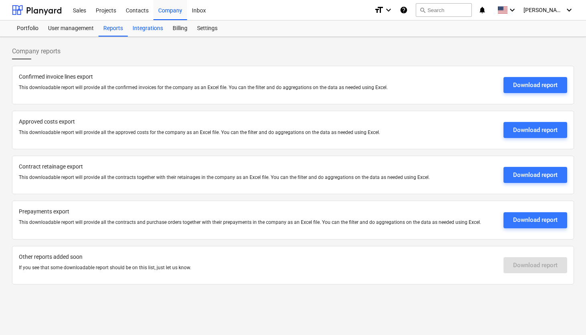
click at [152, 27] on div "Integrations" at bounding box center [148, 28] width 40 height 16
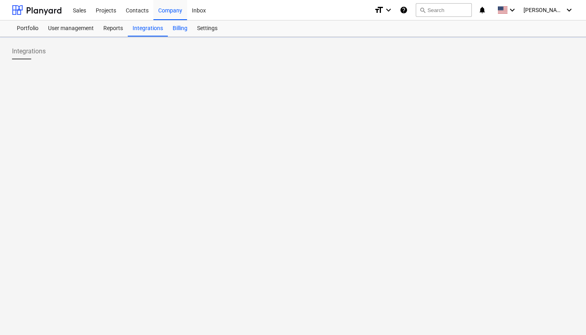
click at [183, 30] on div "Billing" at bounding box center [180, 28] width 24 height 16
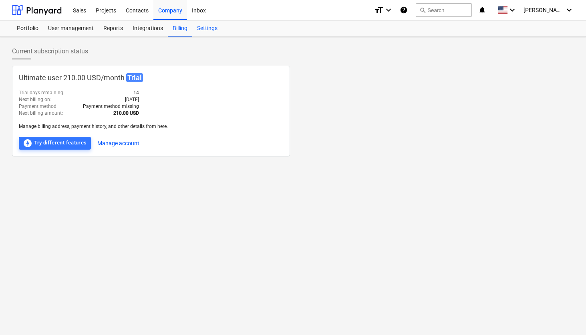
click at [204, 30] on div "Settings" at bounding box center [207, 28] width 30 height 16
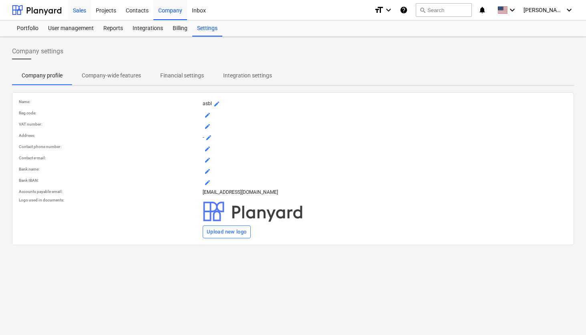
click at [90, 8] on div "Sales" at bounding box center [79, 10] width 23 height 20
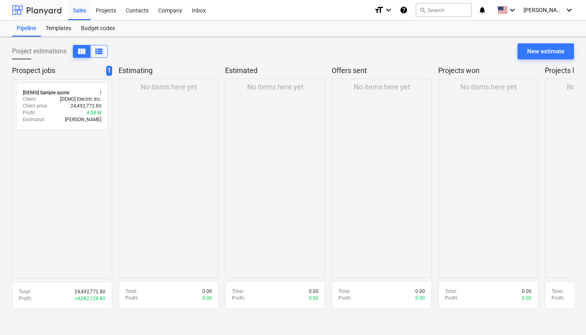
click at [30, 11] on div at bounding box center [37, 10] width 50 height 20
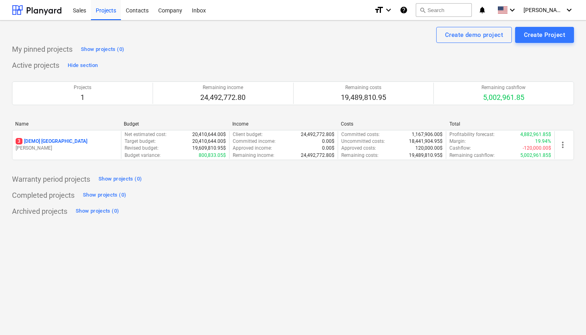
scroll to position [6, 0]
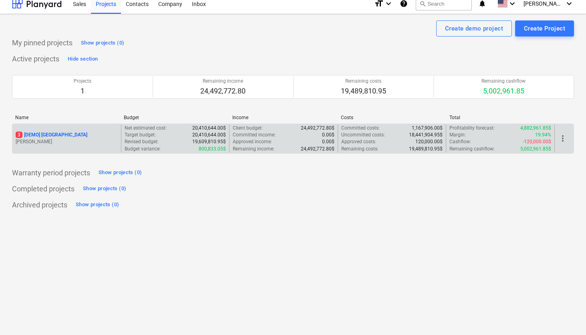
click at [50, 140] on p "[PERSON_NAME]" at bounding box center [67, 141] width 102 height 7
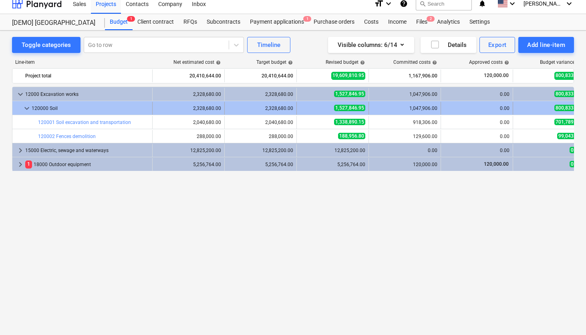
click at [28, 107] on span "keyboard_arrow_down" at bounding box center [27, 108] width 10 height 10
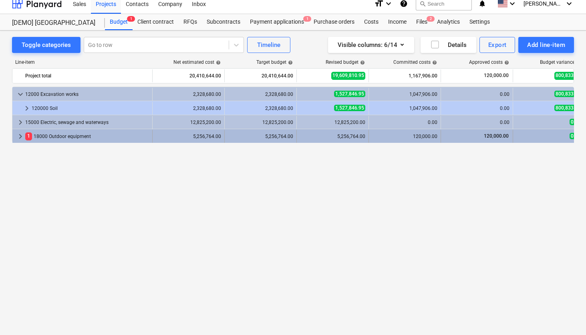
click at [28, 137] on span "1" at bounding box center [28, 136] width 7 height 8
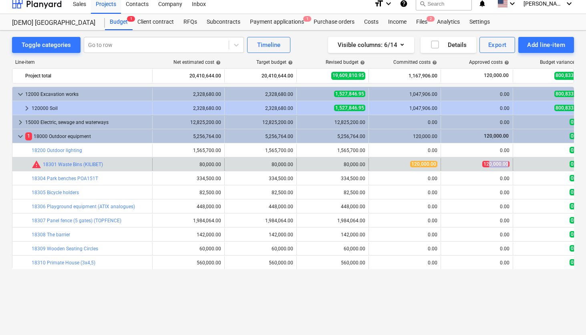
drag, startPoint x: 490, startPoint y: 165, endPoint x: 528, endPoint y: 157, distance: 38.5
click at [528, 157] on div "bar_chart warning 18301 Waste Bins (KILIBET) edit 80,000.00 edit 80,000.00 edit…" at bounding box center [308, 164] width 593 height 14
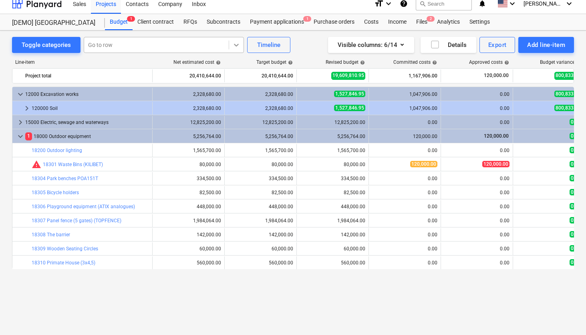
click at [237, 49] on div at bounding box center [236, 45] width 14 height 14
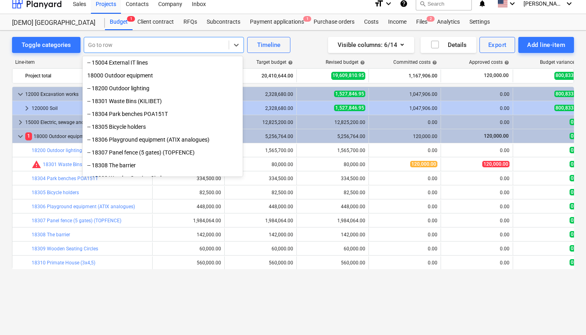
scroll to position [130, 0]
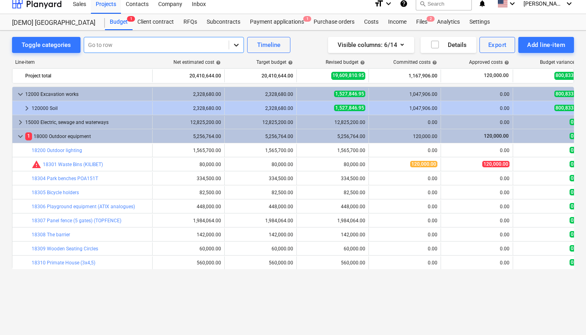
click at [234, 46] on icon at bounding box center [236, 45] width 8 height 8
click at [378, 42] on div "Visible columns : 6/14" at bounding box center [371, 45] width 67 height 10
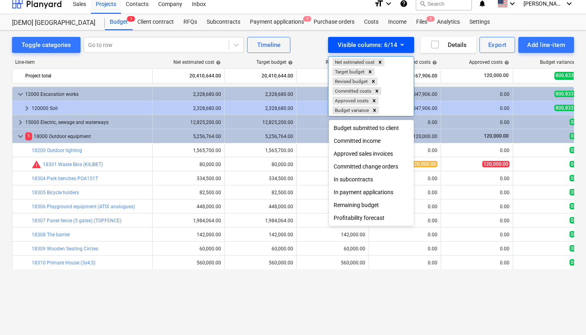
click at [378, 42] on div at bounding box center [293, 167] width 586 height 335
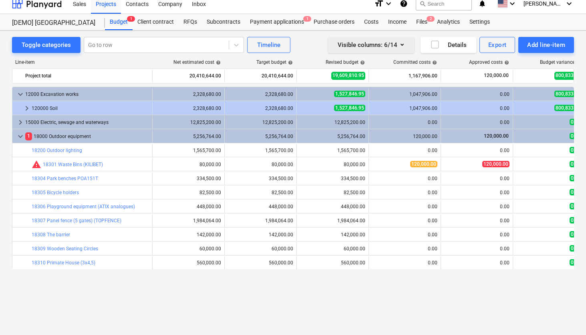
click at [378, 42] on div "Visible columns : 6/14" at bounding box center [371, 45] width 67 height 10
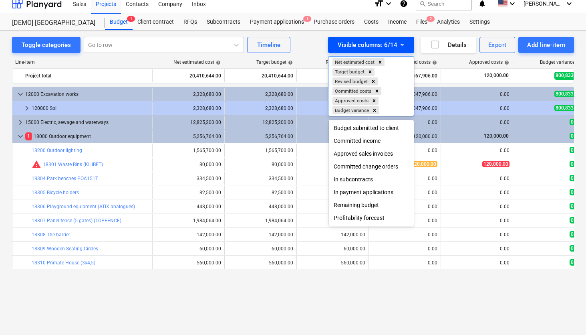
click at [378, 42] on div at bounding box center [293, 167] width 586 height 335
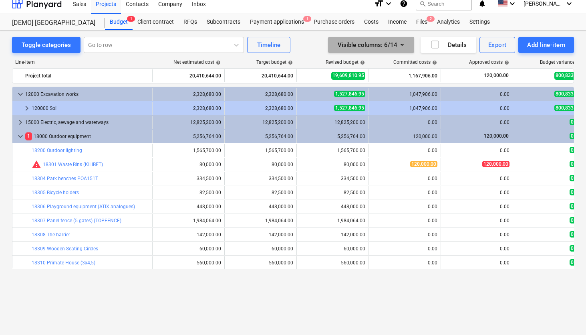
click at [378, 42] on div "Visible columns : 6/14" at bounding box center [371, 45] width 67 height 10
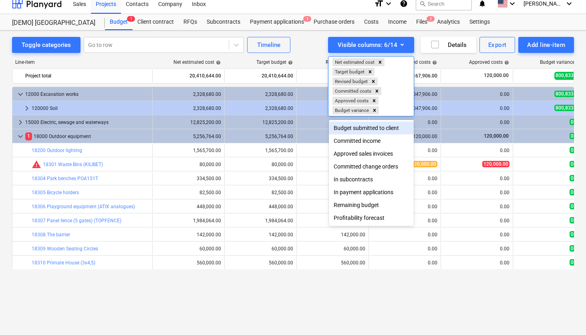
click at [365, 128] on div "Budget submitted to client" at bounding box center [371, 127] width 85 height 13
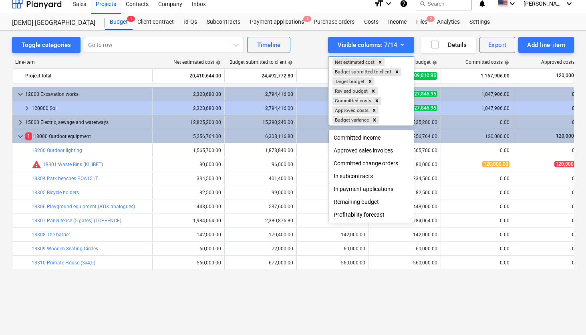
click at [336, 261] on div at bounding box center [293, 167] width 586 height 335
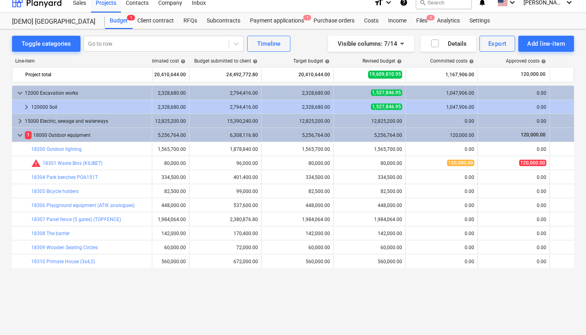
scroll to position [0, 22]
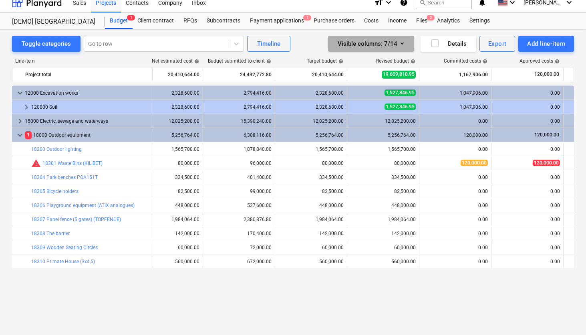
click at [407, 49] on button "Visible columns : 7/14" at bounding box center [371, 44] width 86 height 16
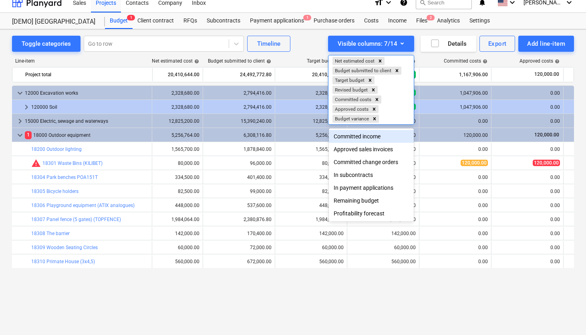
click at [375, 133] on div "Committed income" at bounding box center [371, 136] width 85 height 13
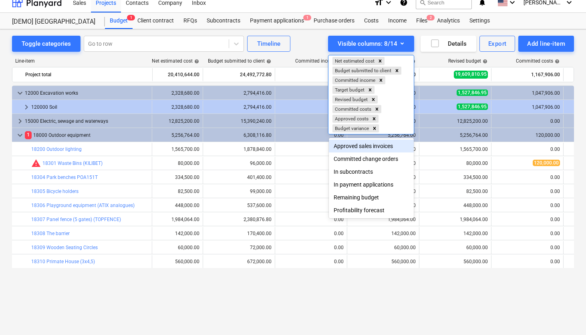
click at [364, 145] on div "Approved sales invoices" at bounding box center [371, 145] width 85 height 13
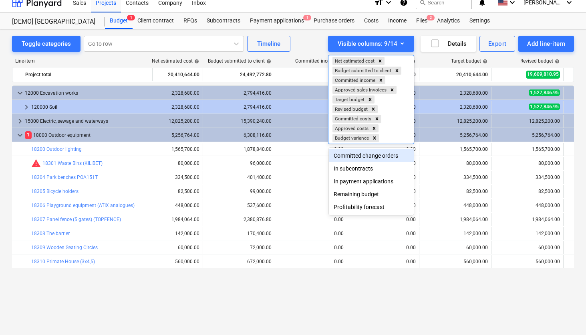
click at [364, 150] on div "Committed change orders" at bounding box center [371, 155] width 85 height 13
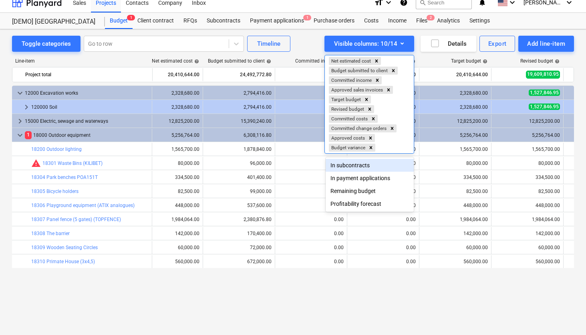
click at [367, 167] on div "In subcontracts" at bounding box center [370, 165] width 88 height 13
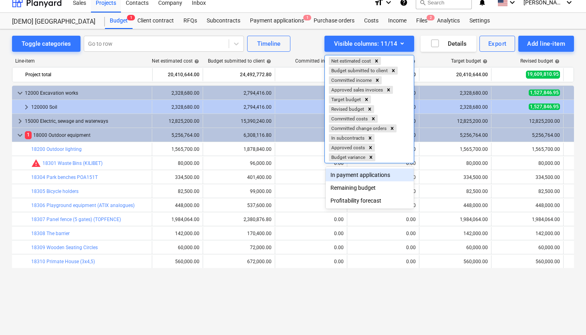
click at [365, 172] on div "In payment applications" at bounding box center [370, 174] width 88 height 13
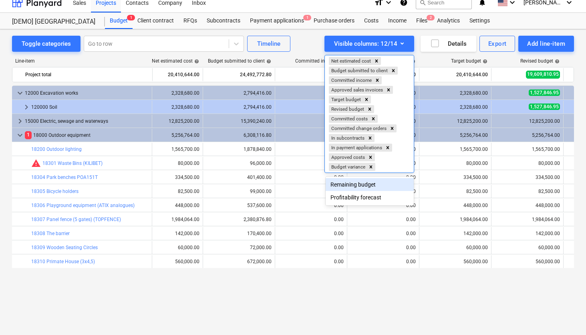
click at [362, 187] on div "Remaining budget" at bounding box center [370, 184] width 88 height 13
click at [360, 197] on div "Profitability forecast" at bounding box center [370, 193] width 88 height 13
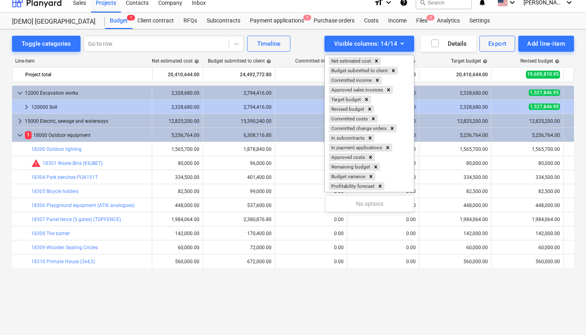
click at [348, 268] on div at bounding box center [293, 167] width 586 height 335
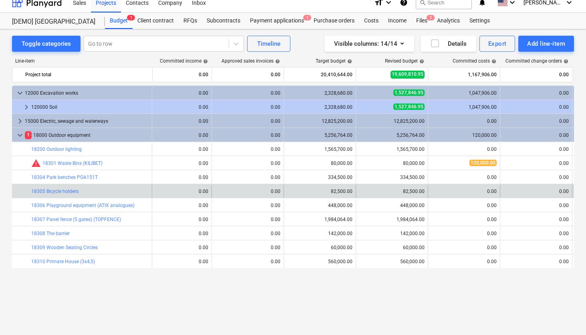
scroll to position [0, 0]
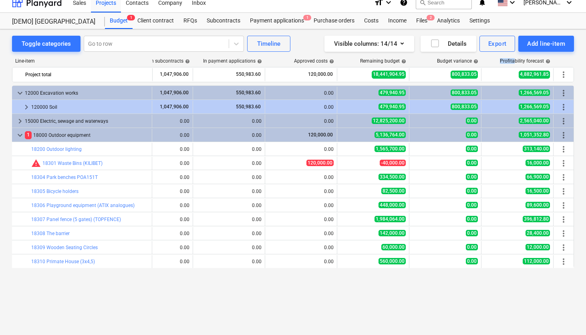
drag, startPoint x: 500, startPoint y: 62, endPoint x: 520, endPoint y: 62, distance: 19.6
click at [519, 62] on div "Profitability forecast help" at bounding box center [518, 61] width 72 height 6
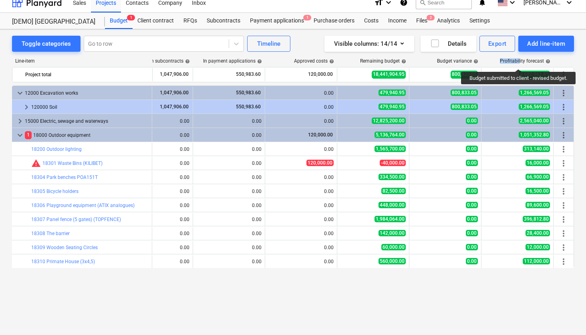
click at [520, 62] on div "Profitability forecast help" at bounding box center [525, 61] width 50 height 6
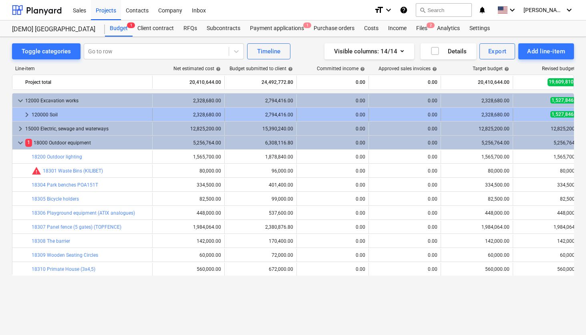
scroll to position [8, 0]
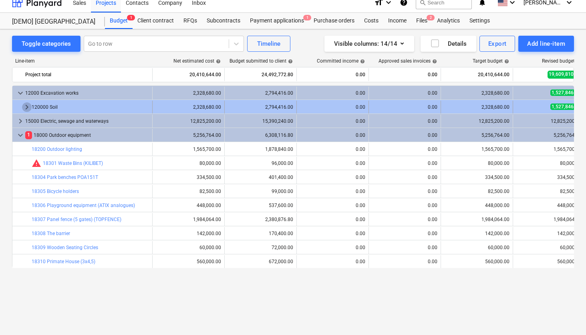
click at [25, 109] on span "keyboard_arrow_right" at bounding box center [27, 107] width 10 height 10
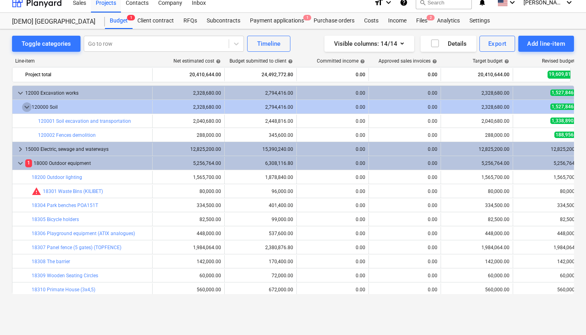
click at [25, 109] on span "keyboard_arrow_down" at bounding box center [27, 107] width 10 height 10
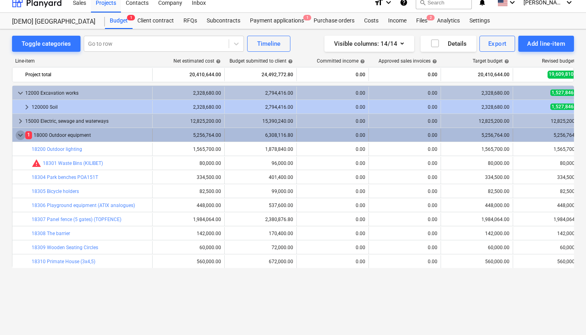
click at [18, 133] on span "keyboard_arrow_down" at bounding box center [21, 135] width 10 height 10
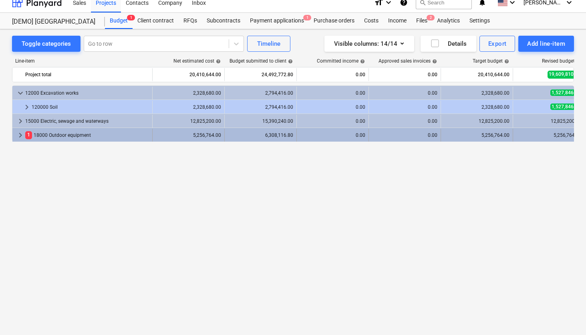
click at [19, 136] on span "keyboard_arrow_right" at bounding box center [21, 135] width 10 height 10
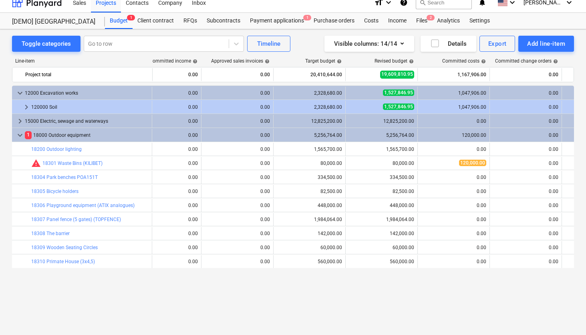
scroll to position [0, 225]
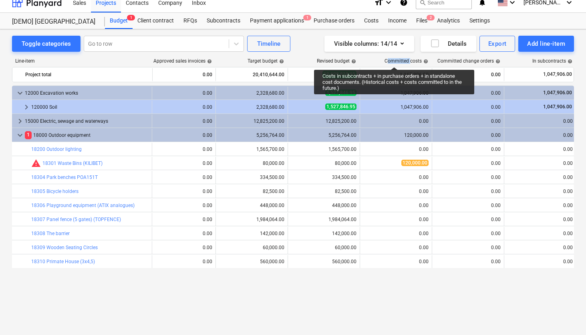
drag, startPoint x: 389, startPoint y: 60, endPoint x: 411, endPoint y: 60, distance: 22.8
click at [411, 60] on div "Committed costs help" at bounding box center [407, 61] width 44 height 6
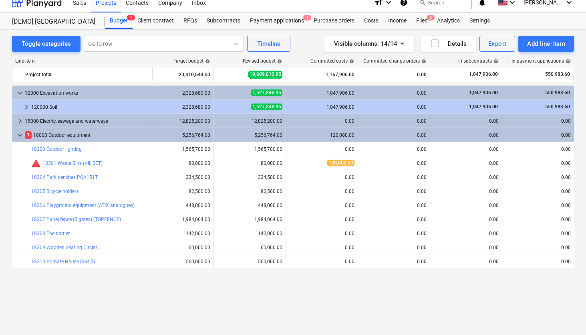
scroll to position [0, 299]
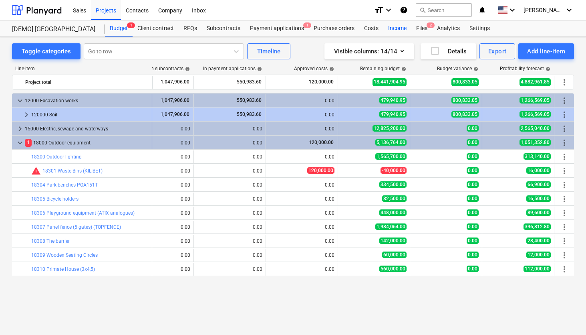
click at [403, 26] on div "Income" at bounding box center [397, 28] width 28 height 16
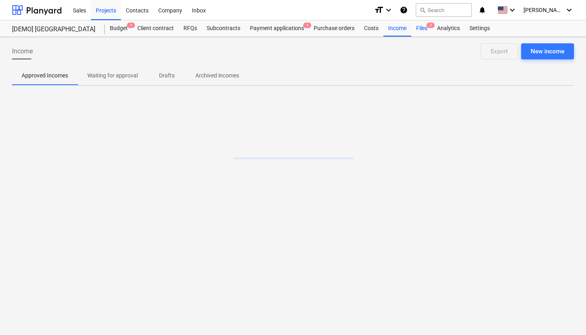
click at [414, 26] on div "Files 2" at bounding box center [421, 28] width 21 height 16
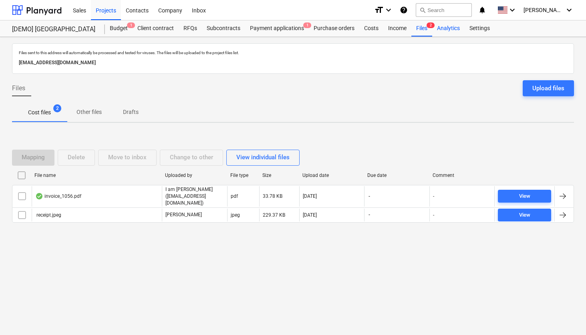
click at [445, 27] on div "Analytics" at bounding box center [448, 28] width 32 height 16
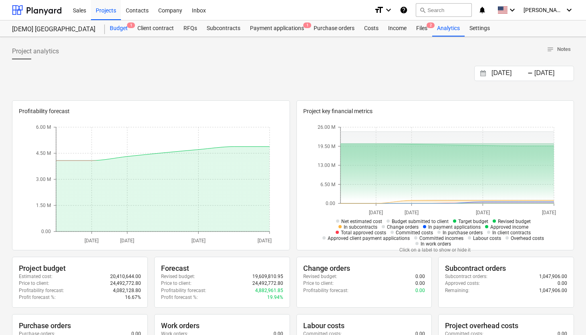
click at [124, 28] on div "Budget 1" at bounding box center [119, 28] width 28 height 16
